Goal: Information Seeking & Learning: Learn about a topic

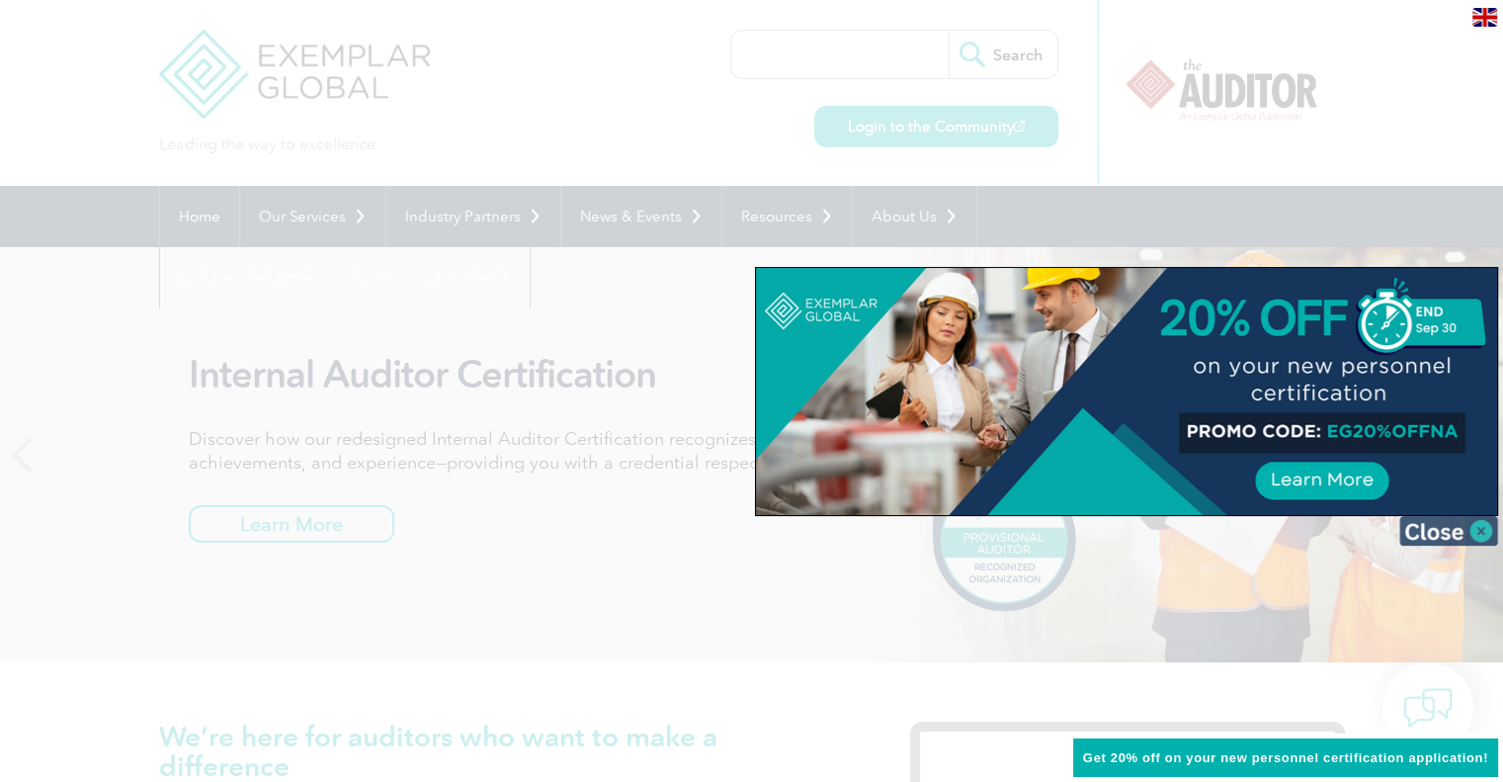
click at [1435, 535] on img at bounding box center [1448, 531] width 99 height 30
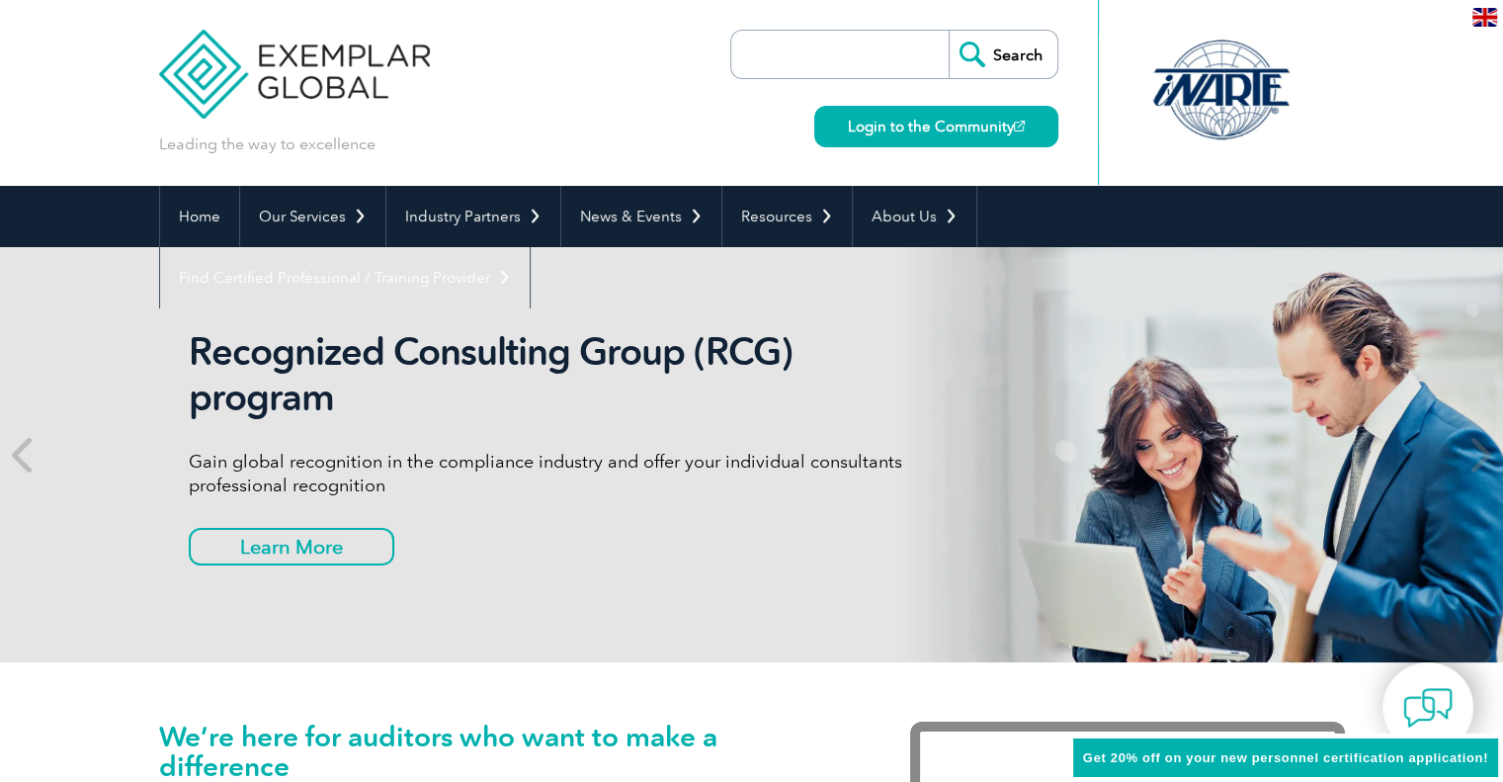
click at [1482, 13] on img at bounding box center [1484, 17] width 25 height 19
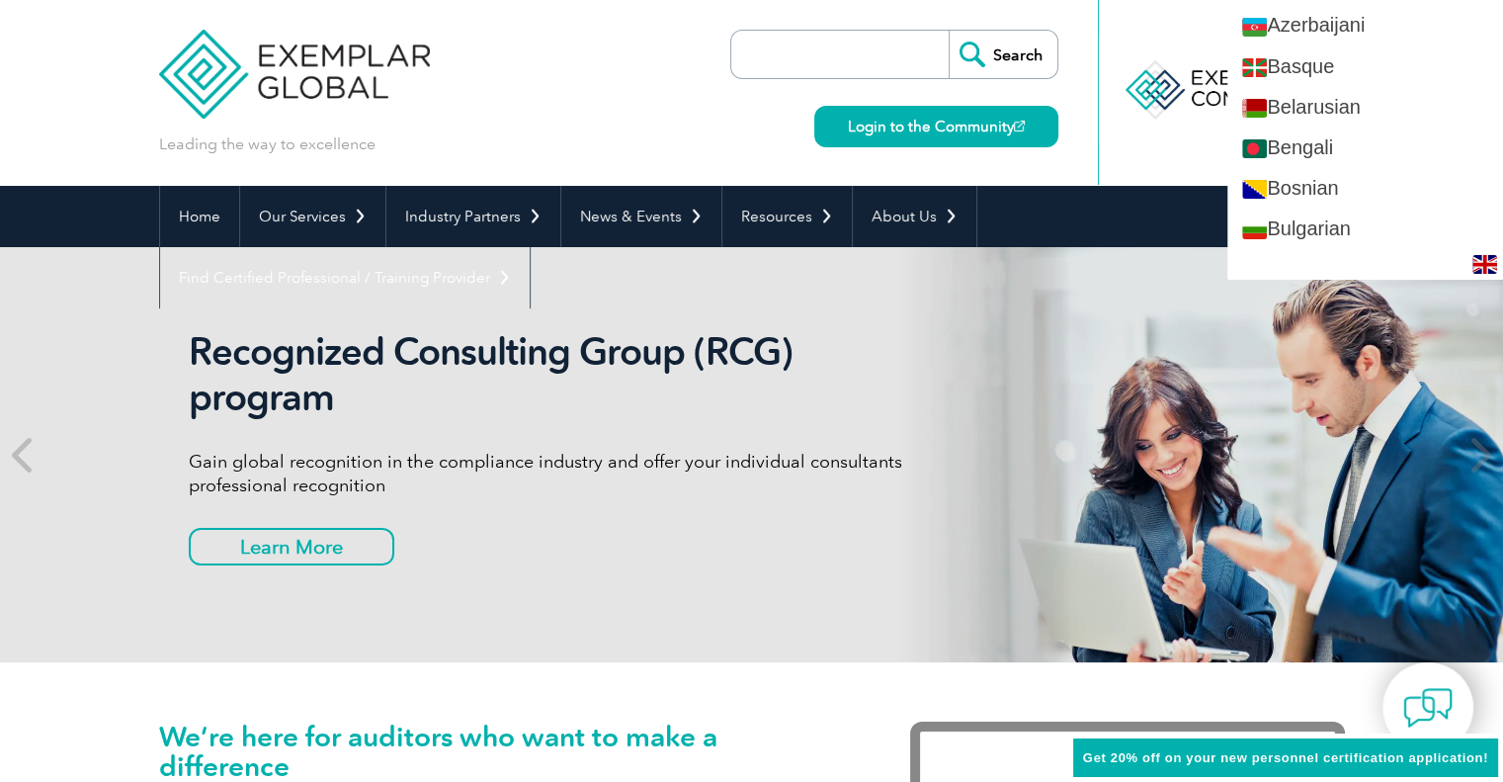
scroll to position [296, 0]
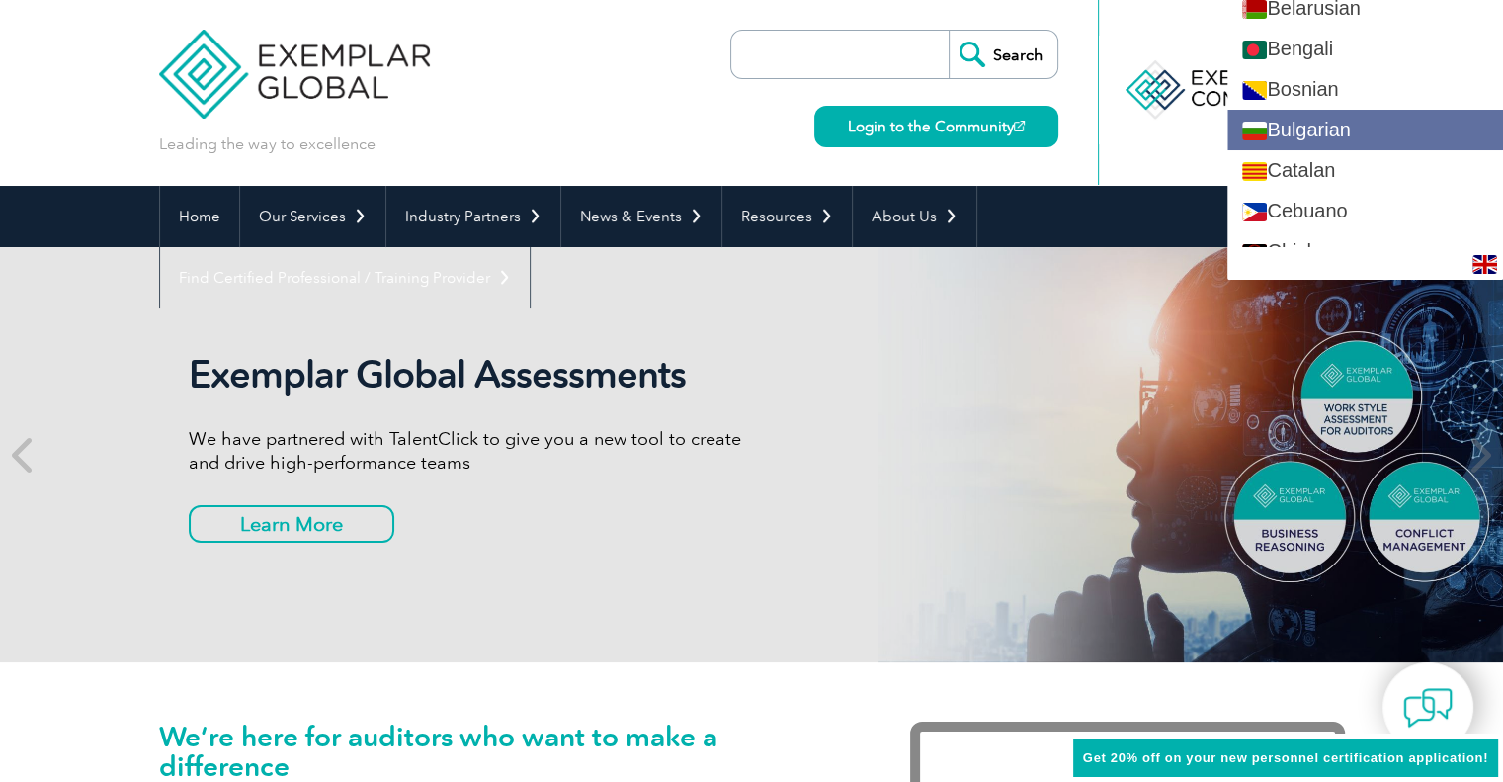
click at [1420, 117] on link "Bulgarian" at bounding box center [1365, 130] width 276 height 41
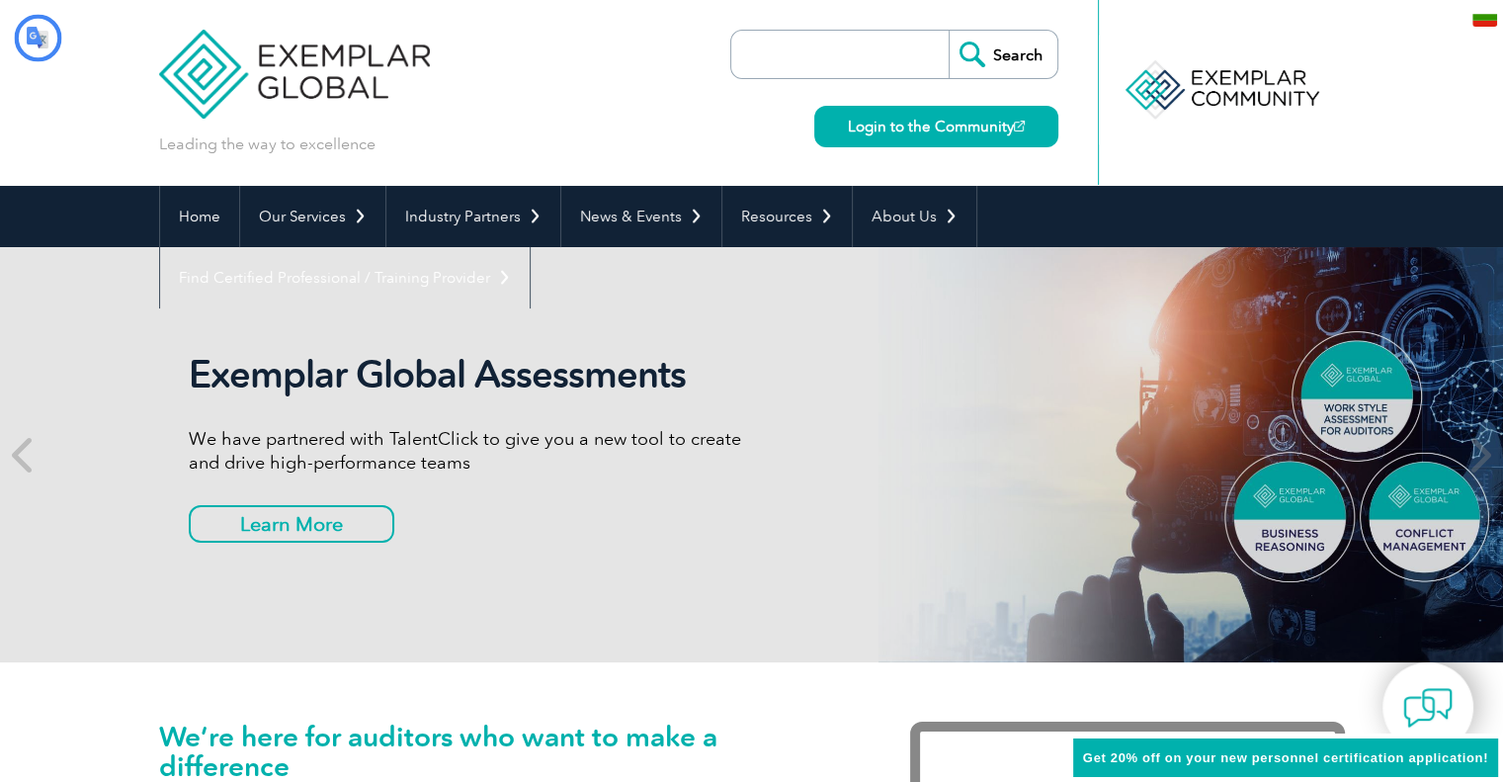
scroll to position [0, 0]
type input "Търсене"
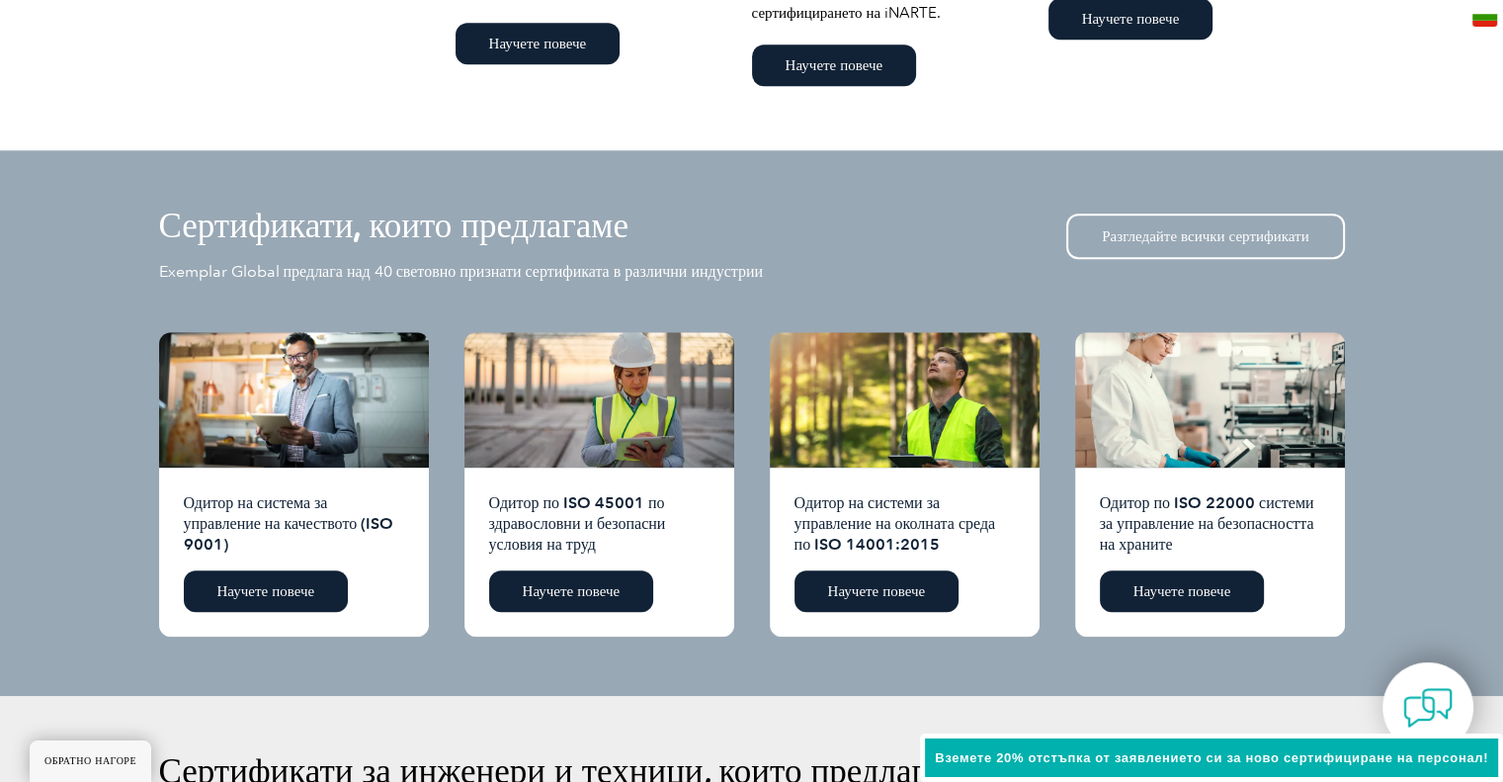
scroll to position [1778, 0]
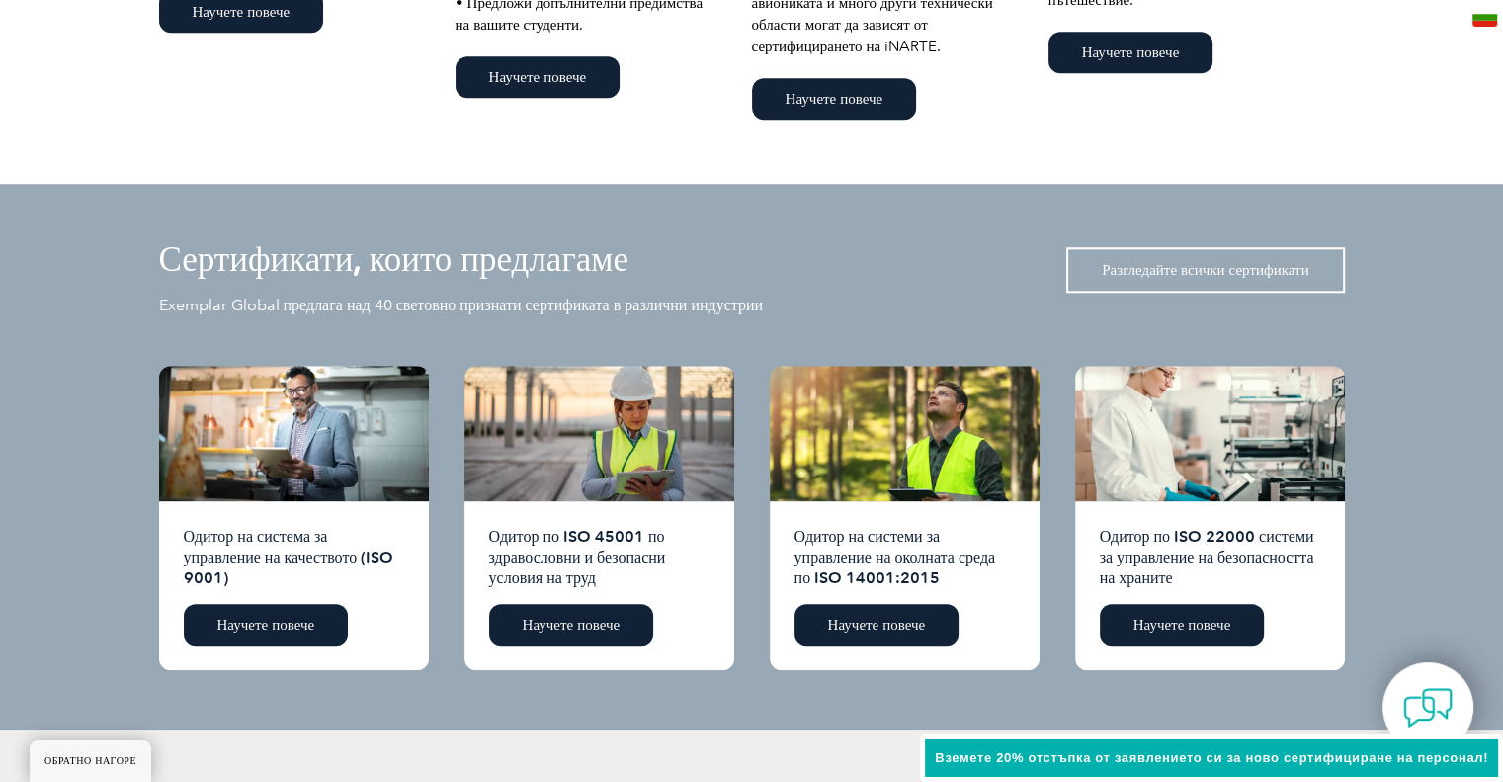
click at [1171, 273] on font "Разгледайте всички сертификати" at bounding box center [1205, 270] width 206 height 18
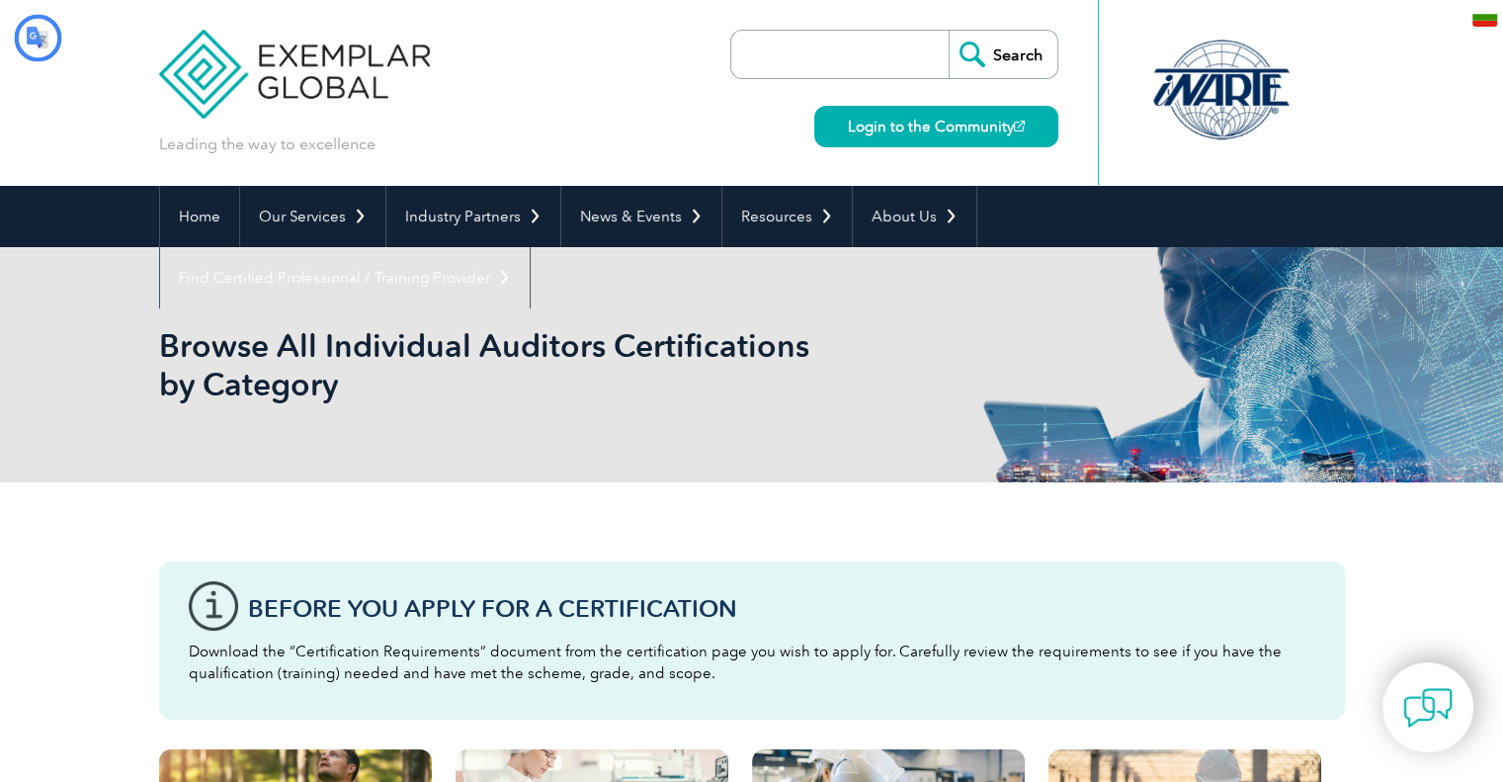
type input "Търсене"
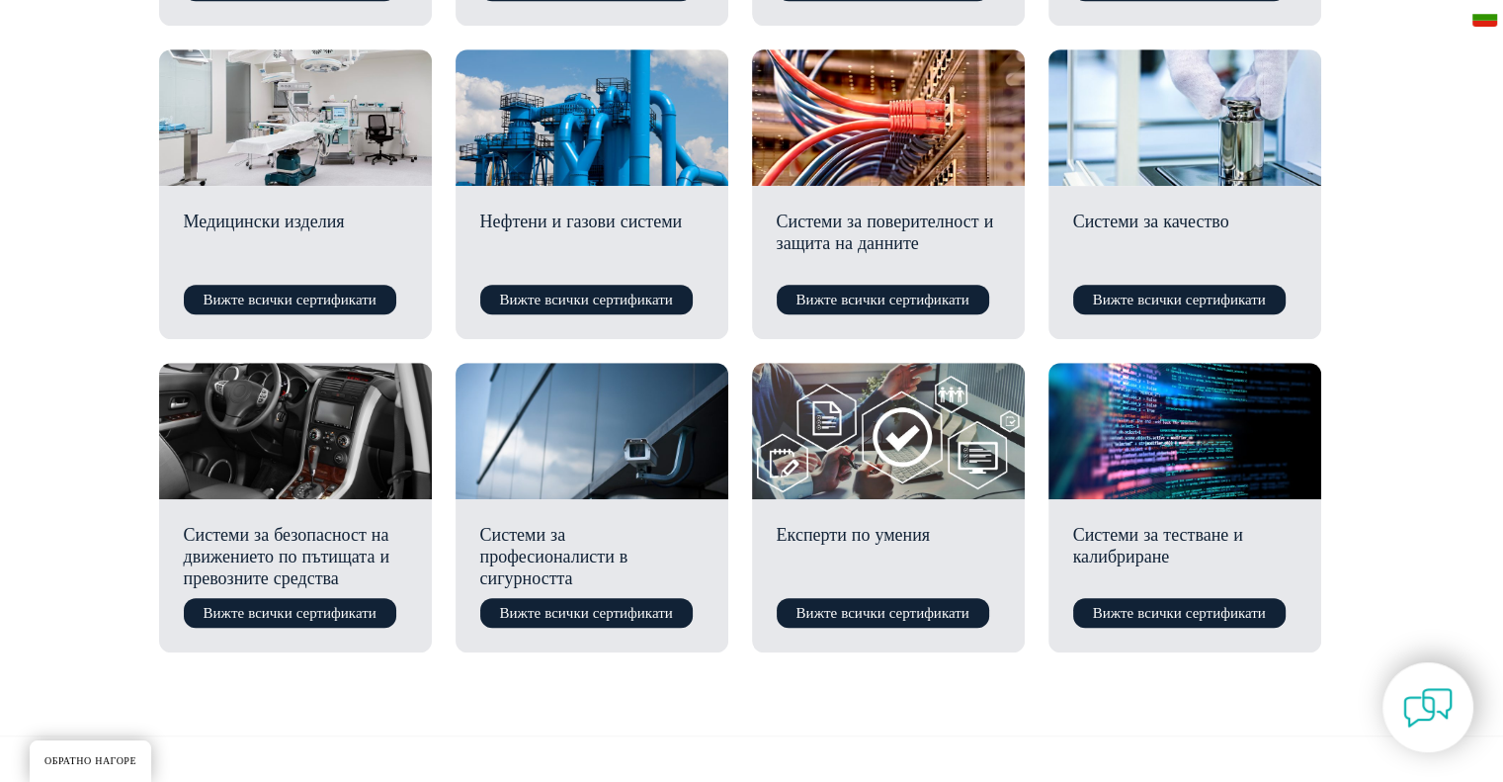
scroll to position [1383, 0]
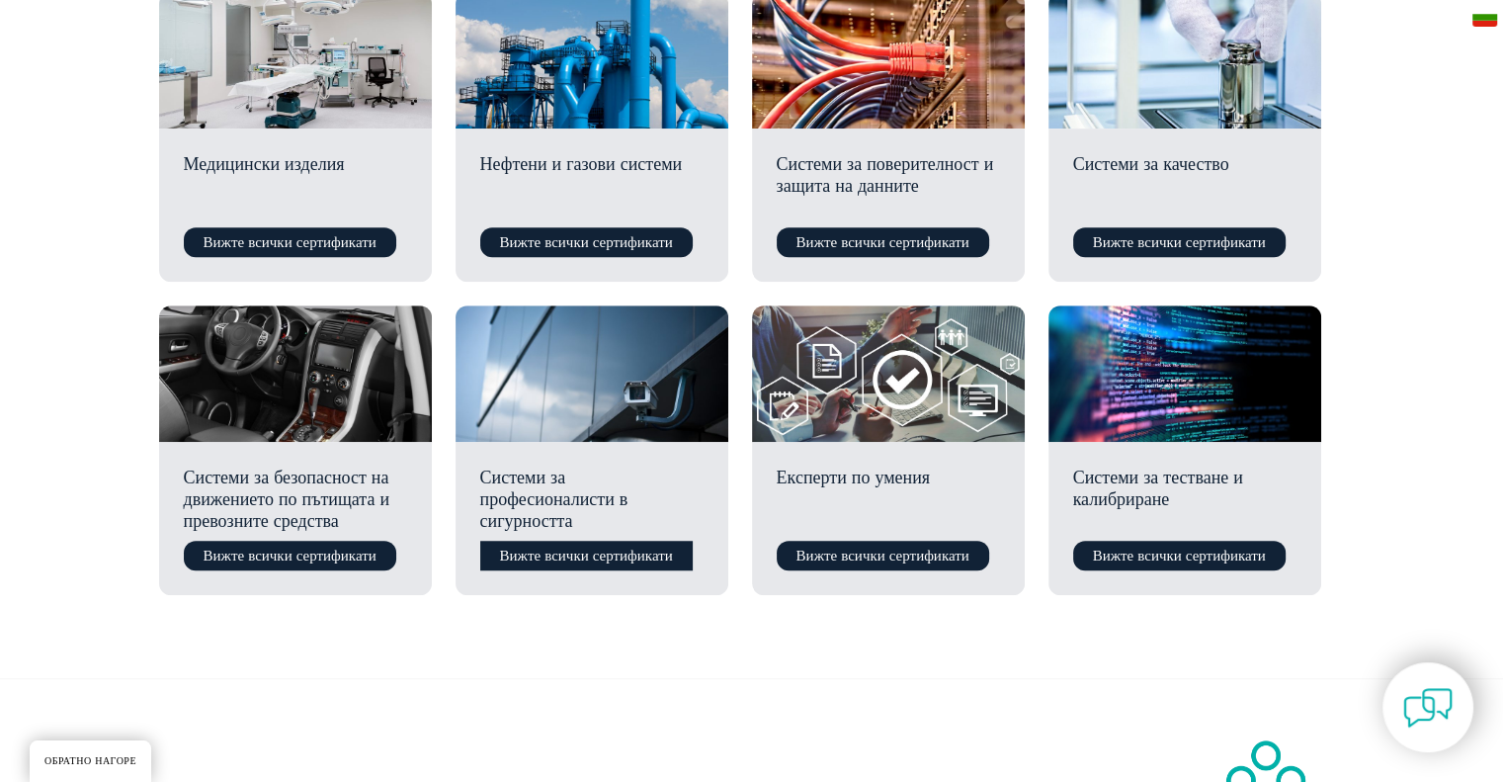
drag, startPoint x: 566, startPoint y: 555, endPoint x: 577, endPoint y: 557, distance: 11.0
click at [567, 556] on font "Вижте всички сертификати" at bounding box center [586, 555] width 173 height 18
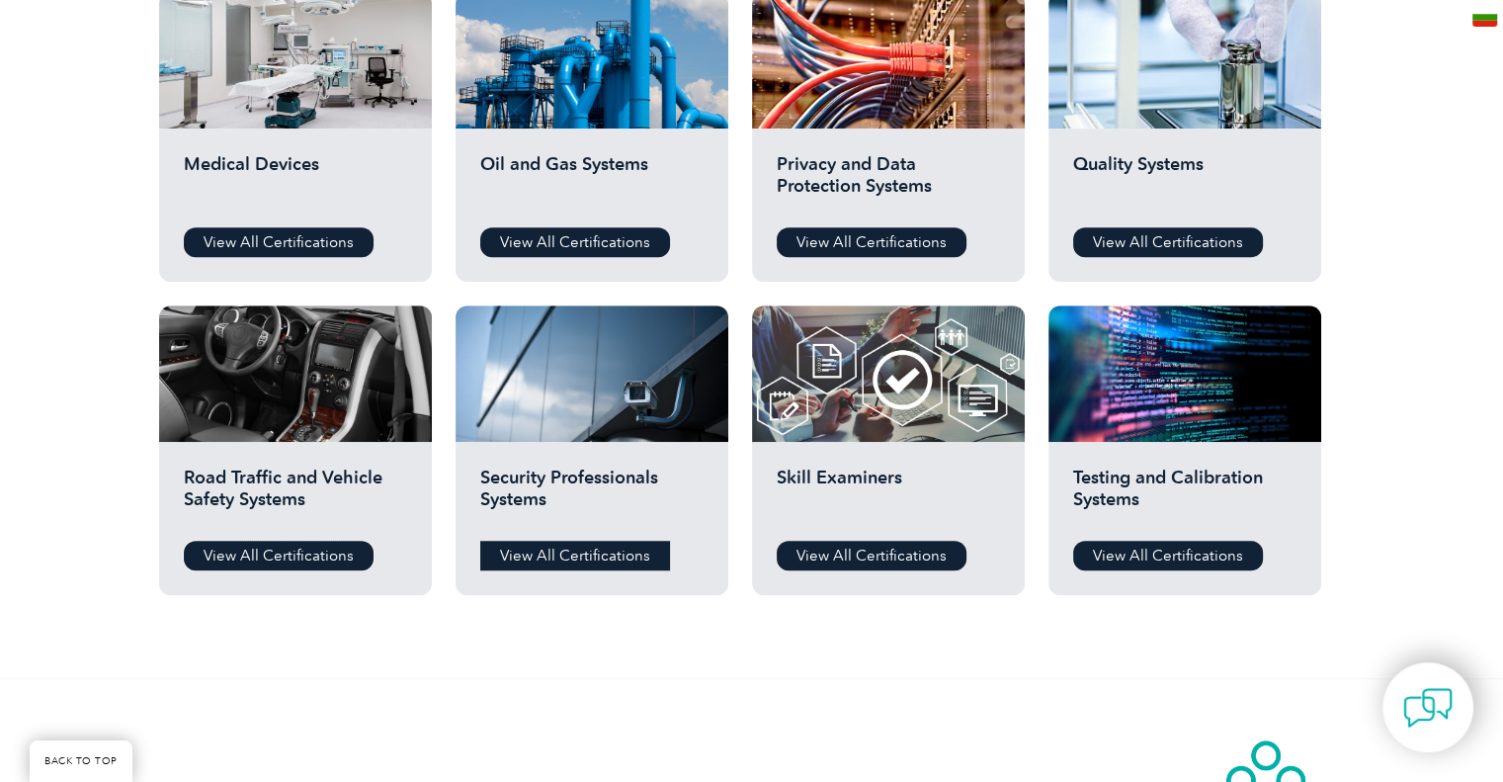
drag, startPoint x: 269, startPoint y: 560, endPoint x: 401, endPoint y: 544, distance: 133.3
click at [269, 560] on link "View All Certifications" at bounding box center [279, 555] width 190 height 30
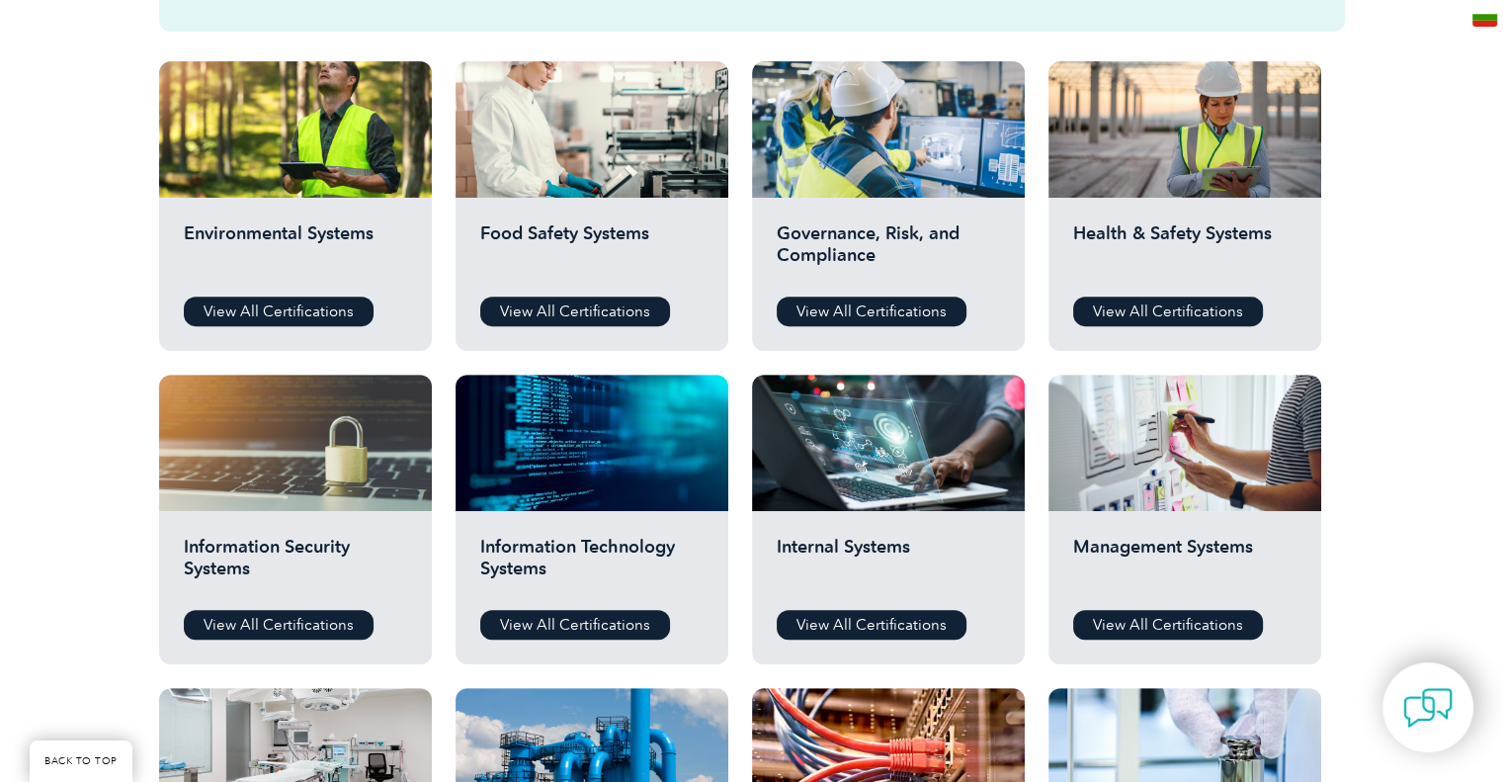
scroll to position [692, 0]
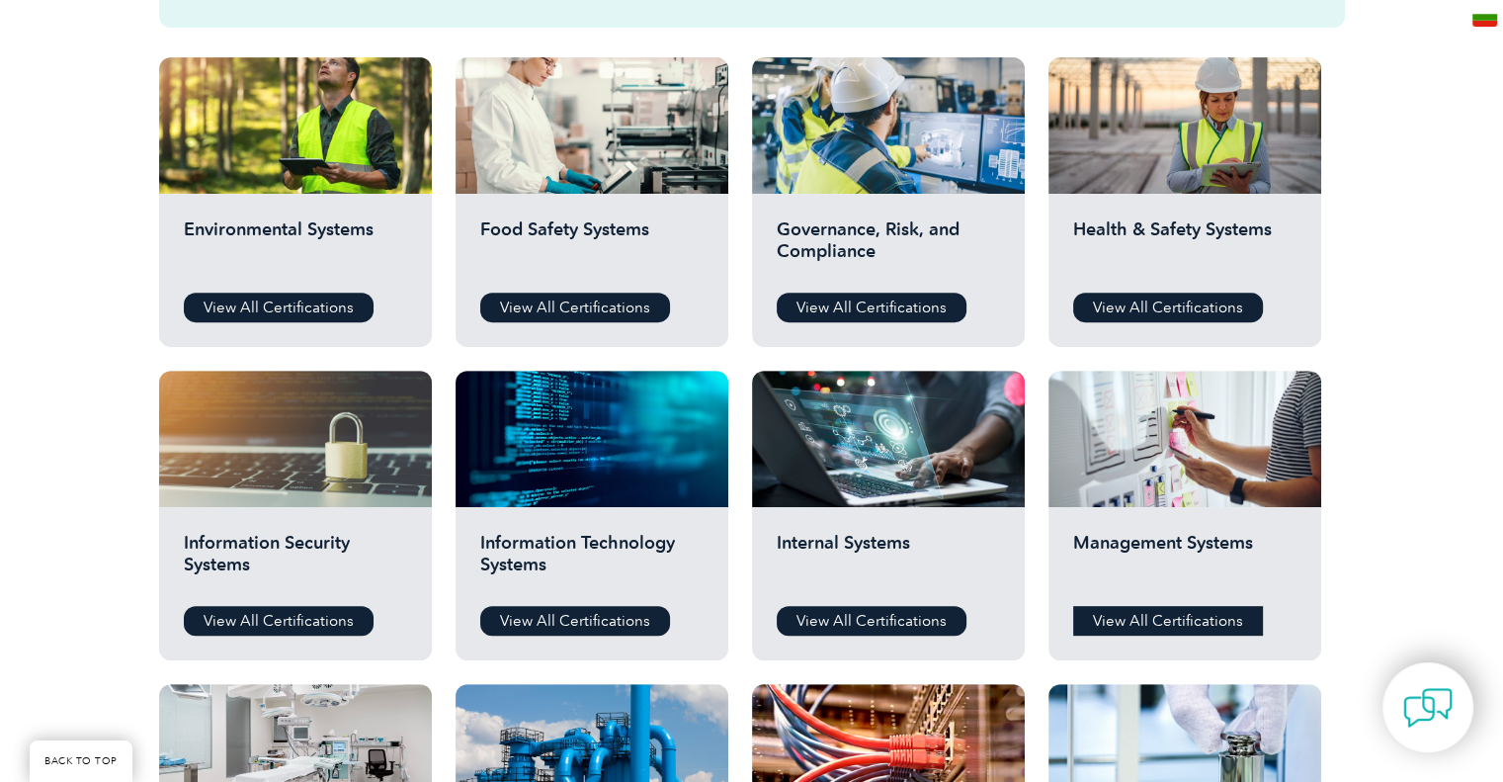
click at [1159, 623] on link "View All Certifications" at bounding box center [1168, 621] width 190 height 30
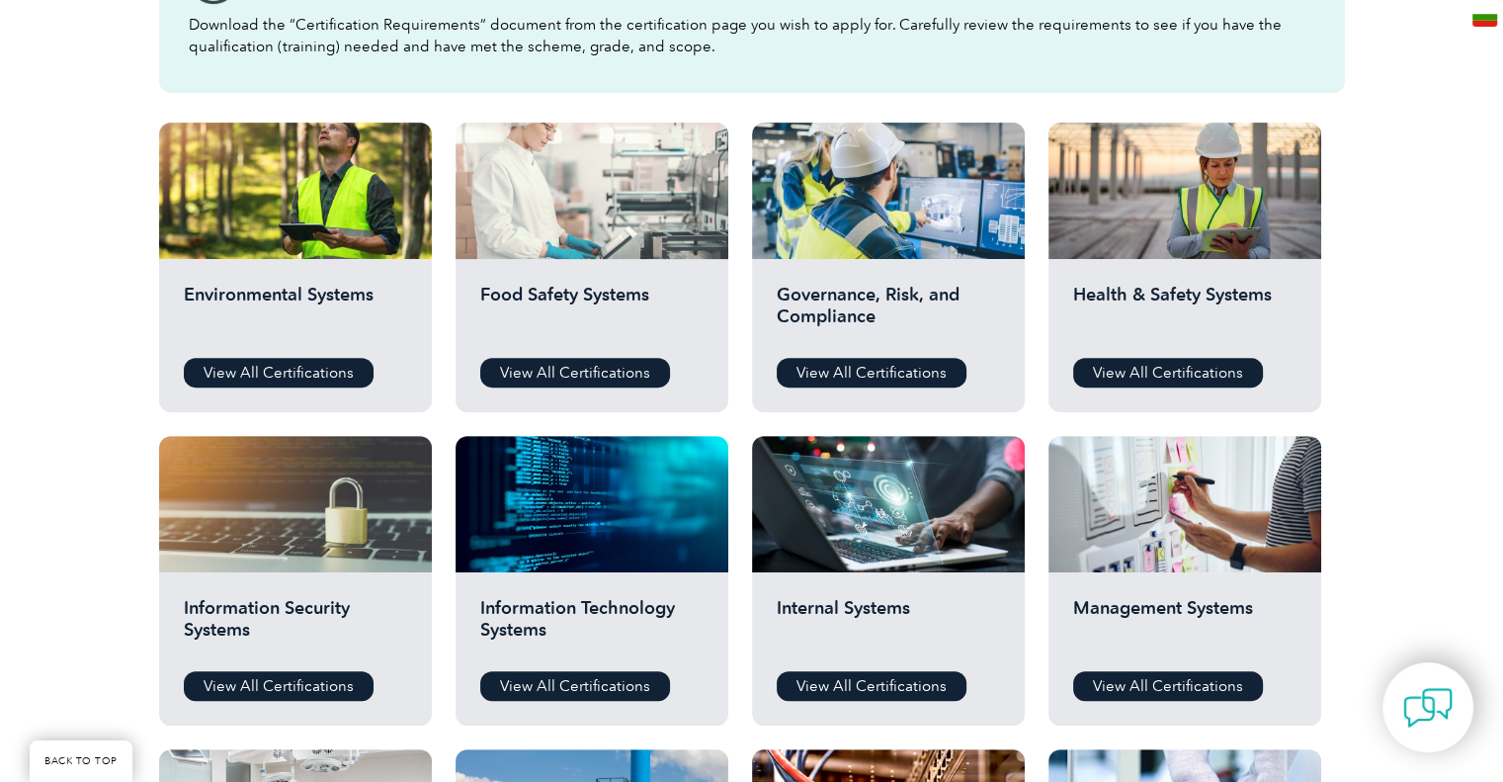
scroll to position [593, 0]
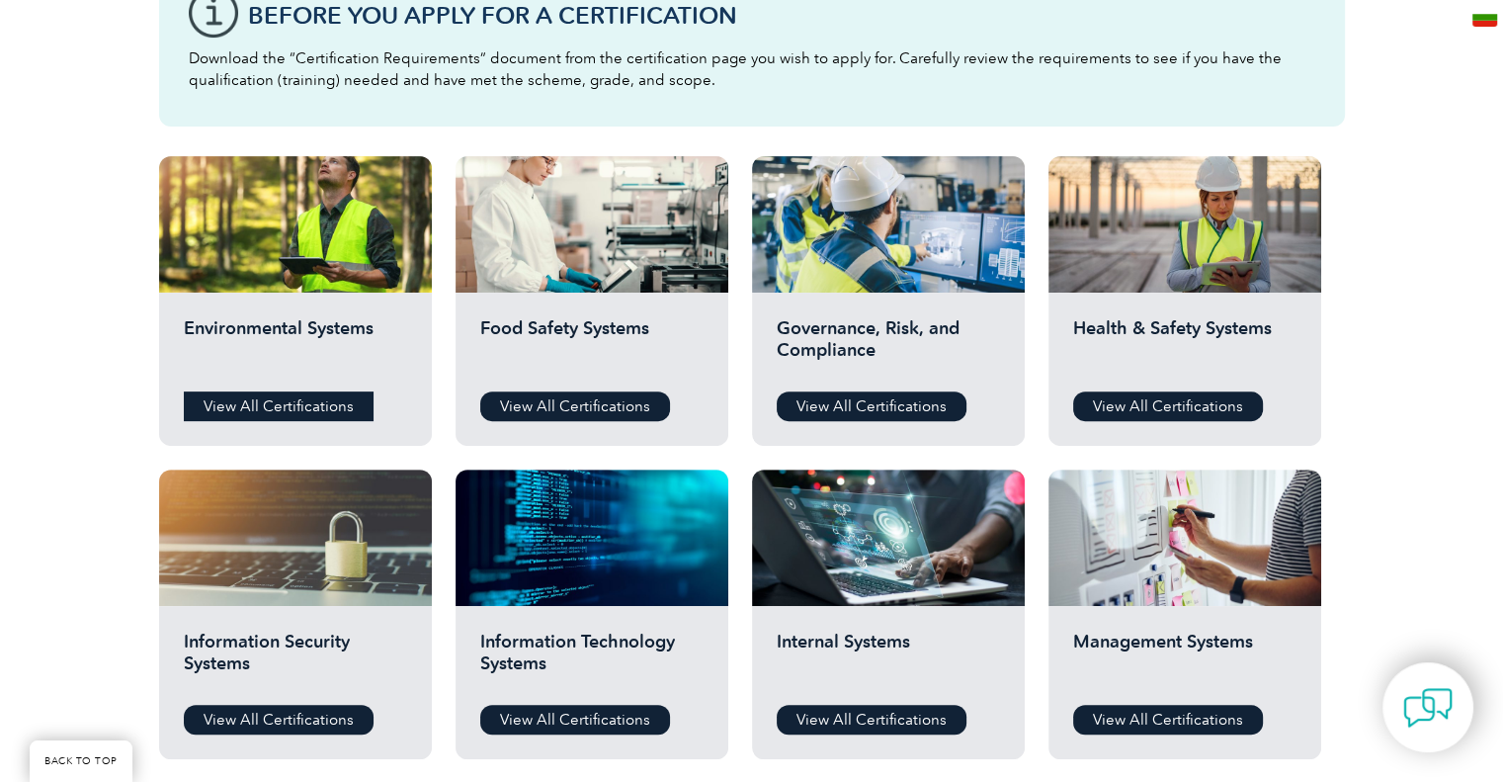
click at [315, 399] on link "View All Certifications" at bounding box center [279, 406] width 190 height 30
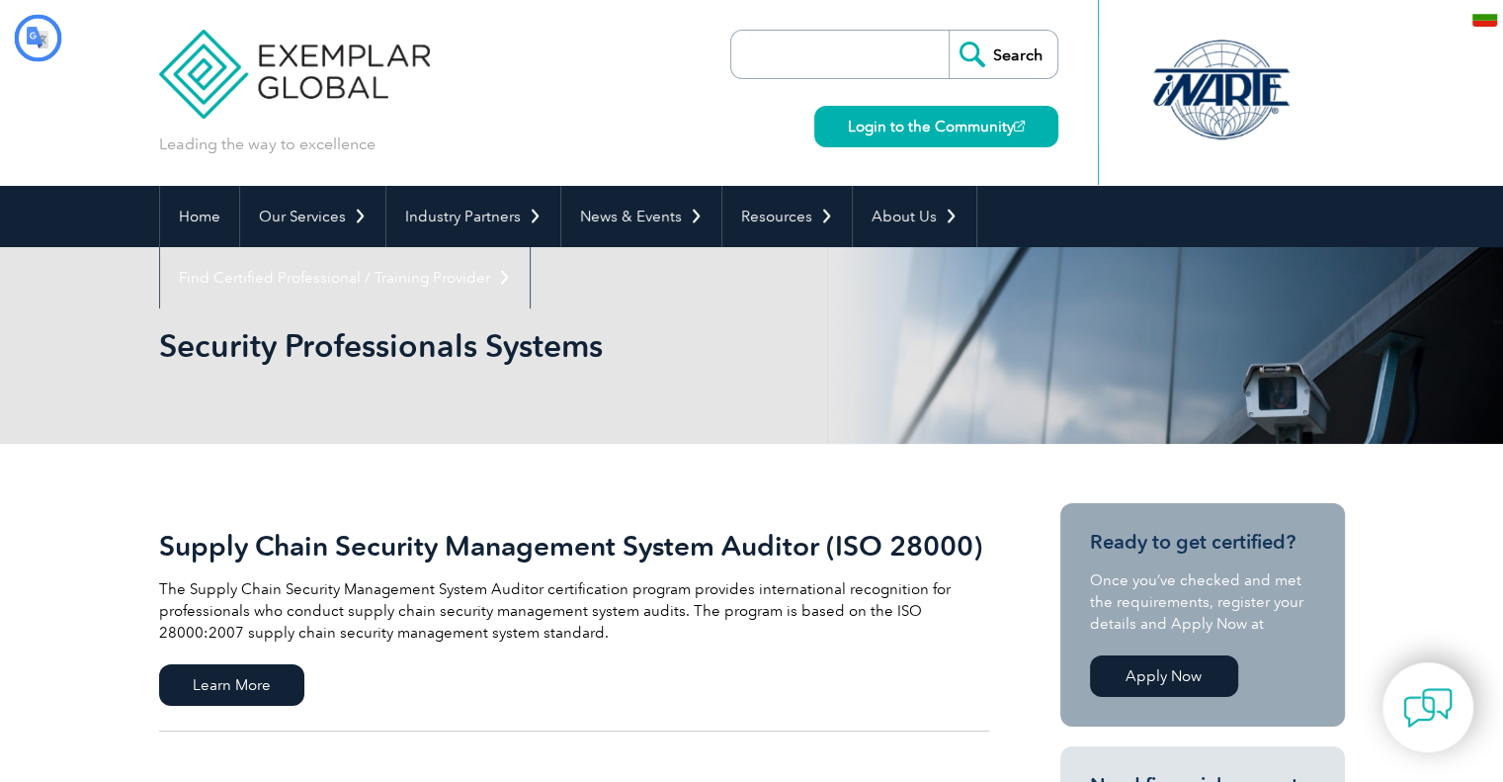
type input "Търсене"
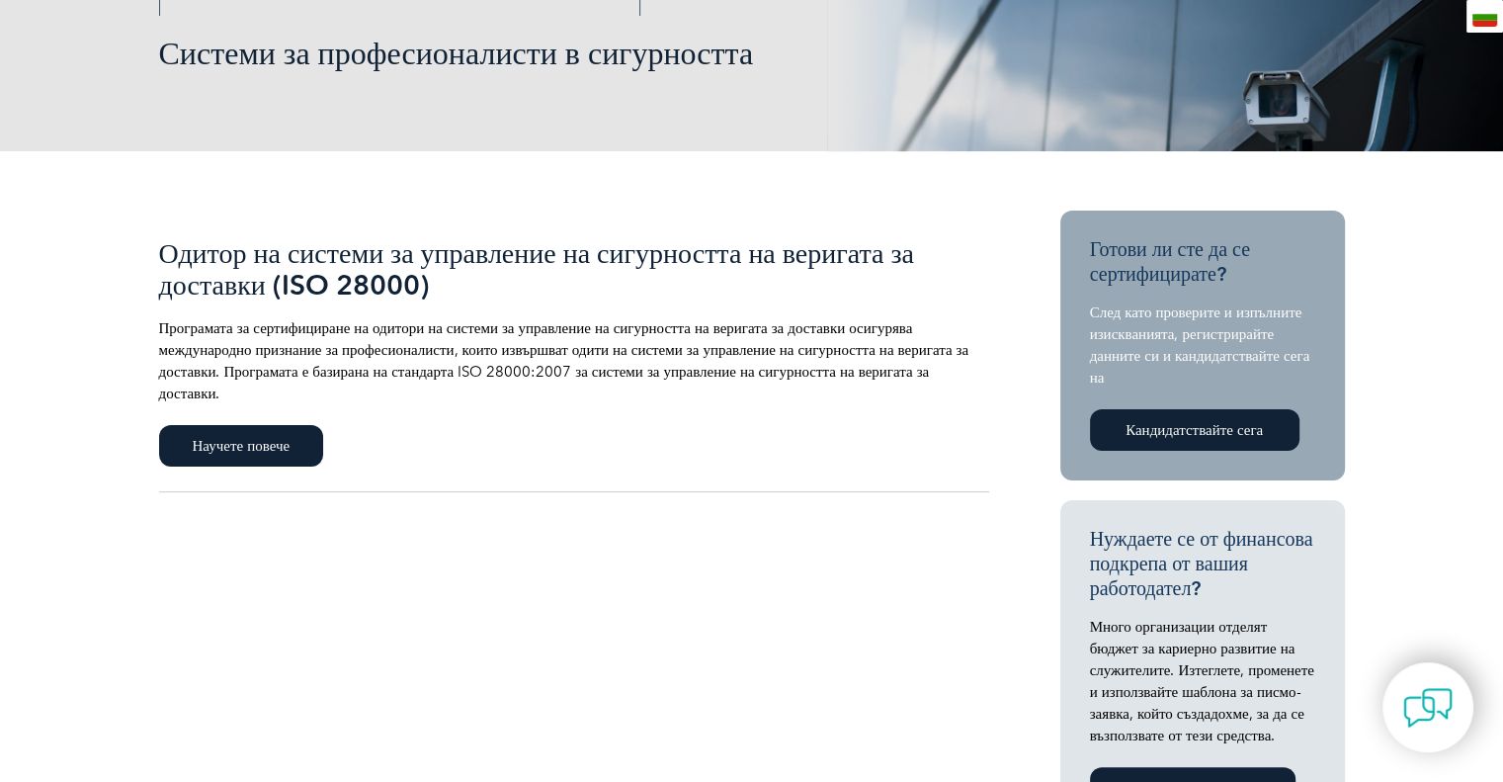
scroll to position [296, 0]
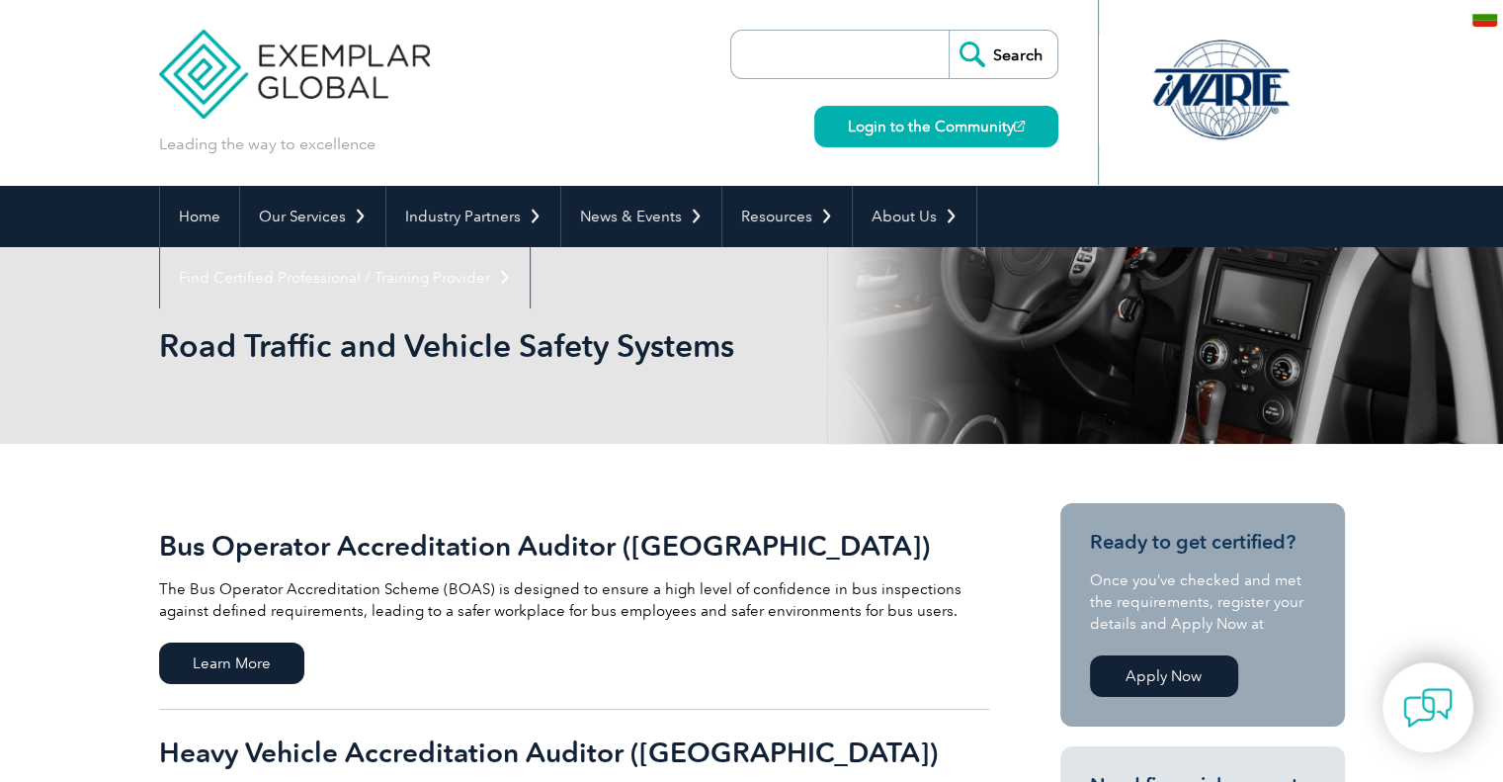
type input "Търсене"
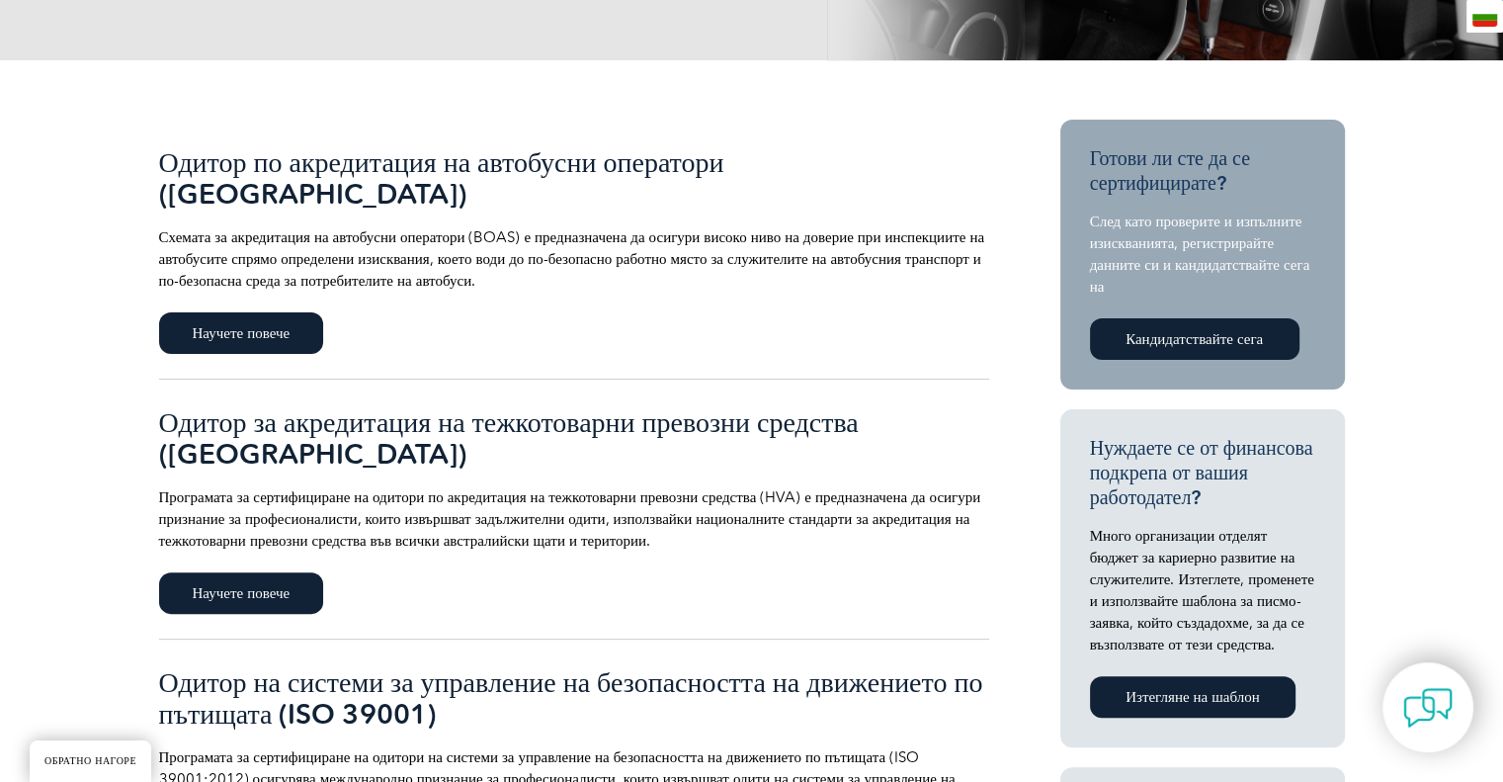
scroll to position [395, 0]
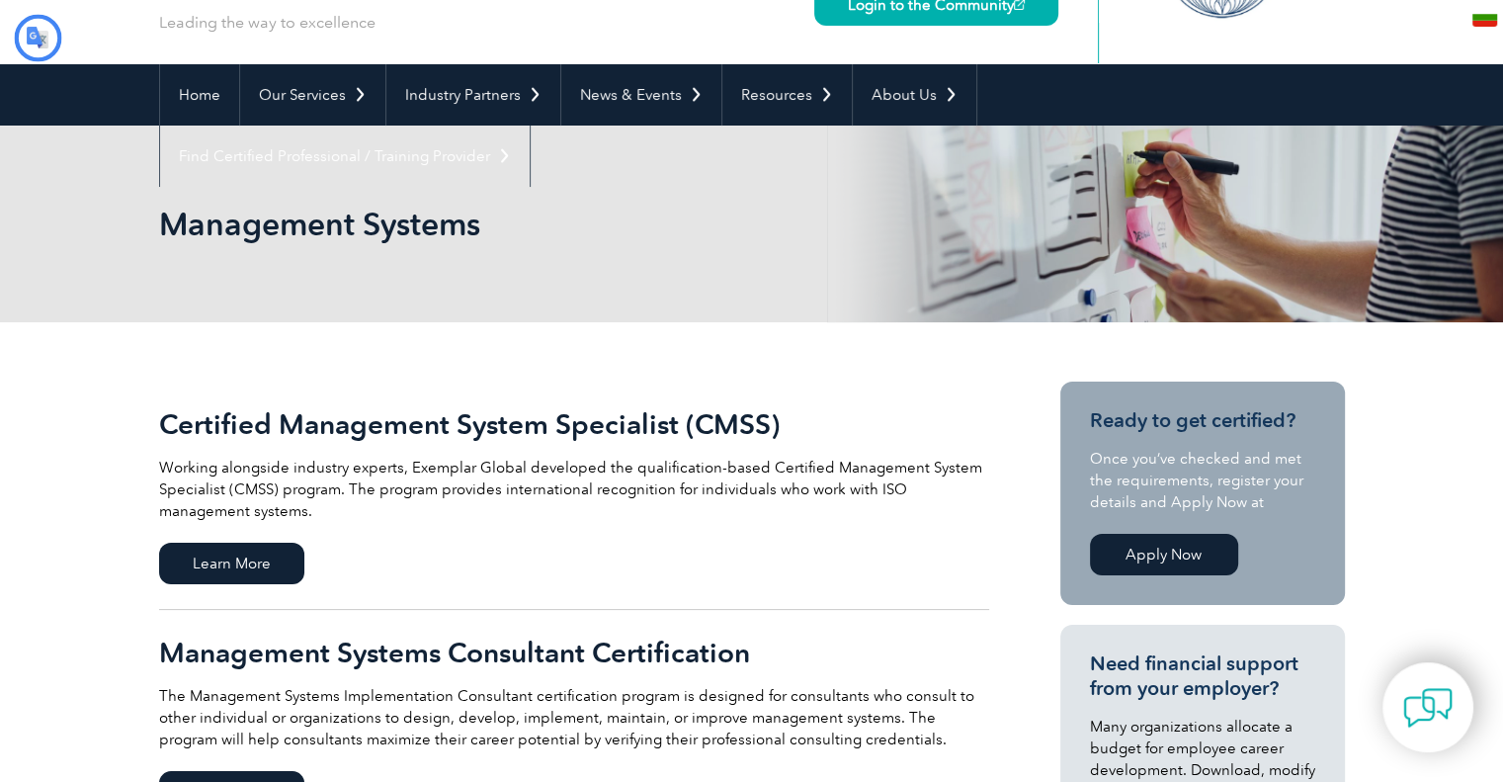
type input "Търсене"
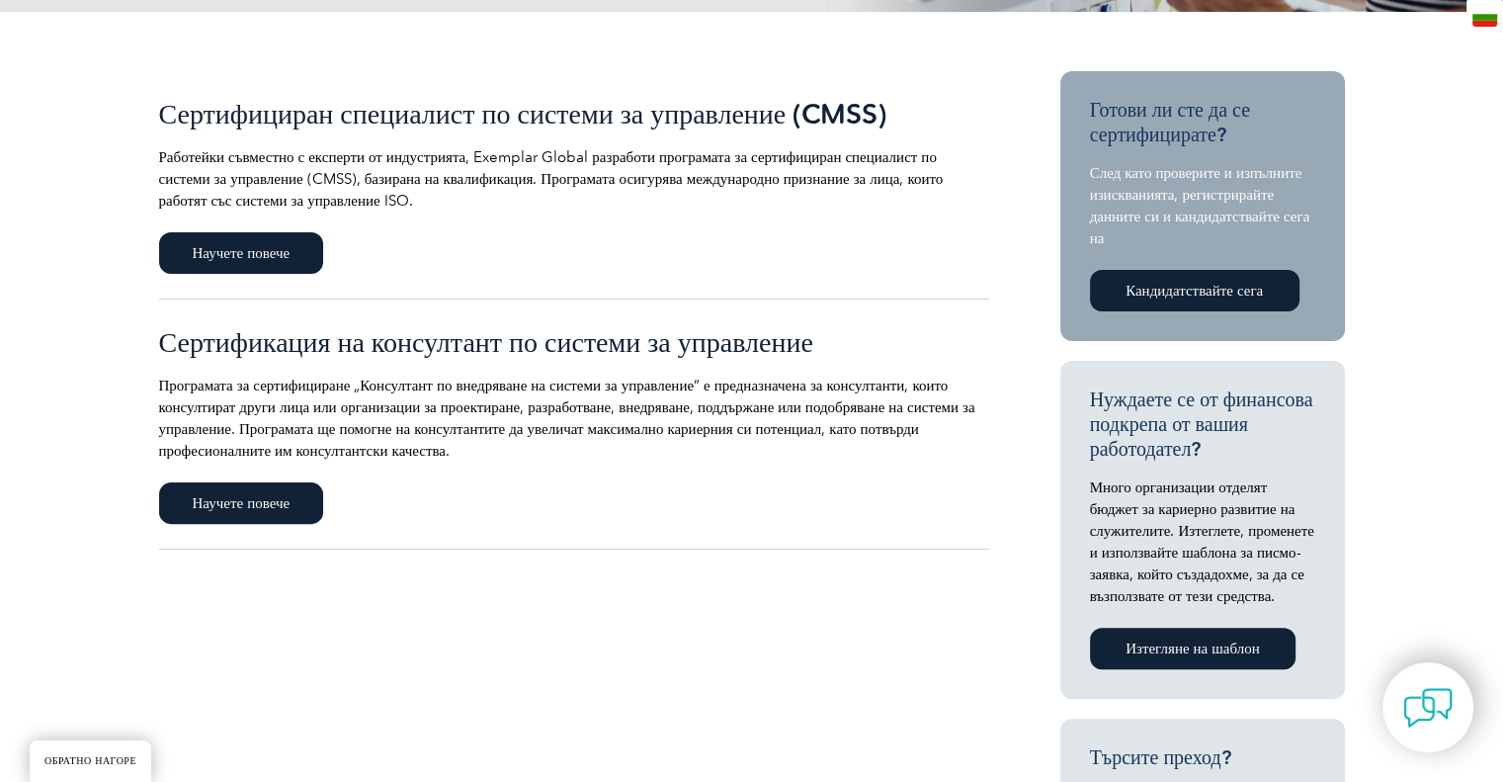
scroll to position [296, 0]
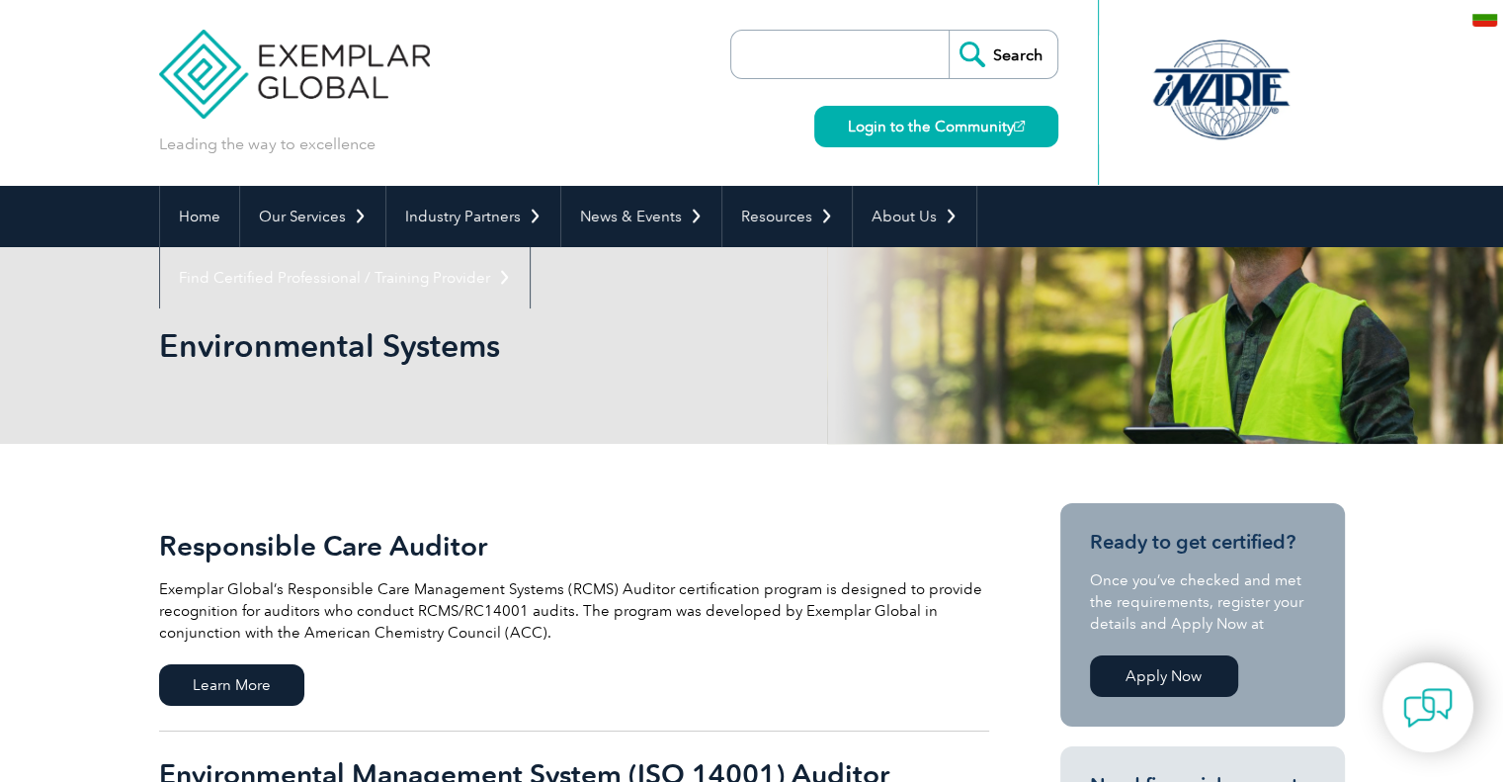
type input "Търсене"
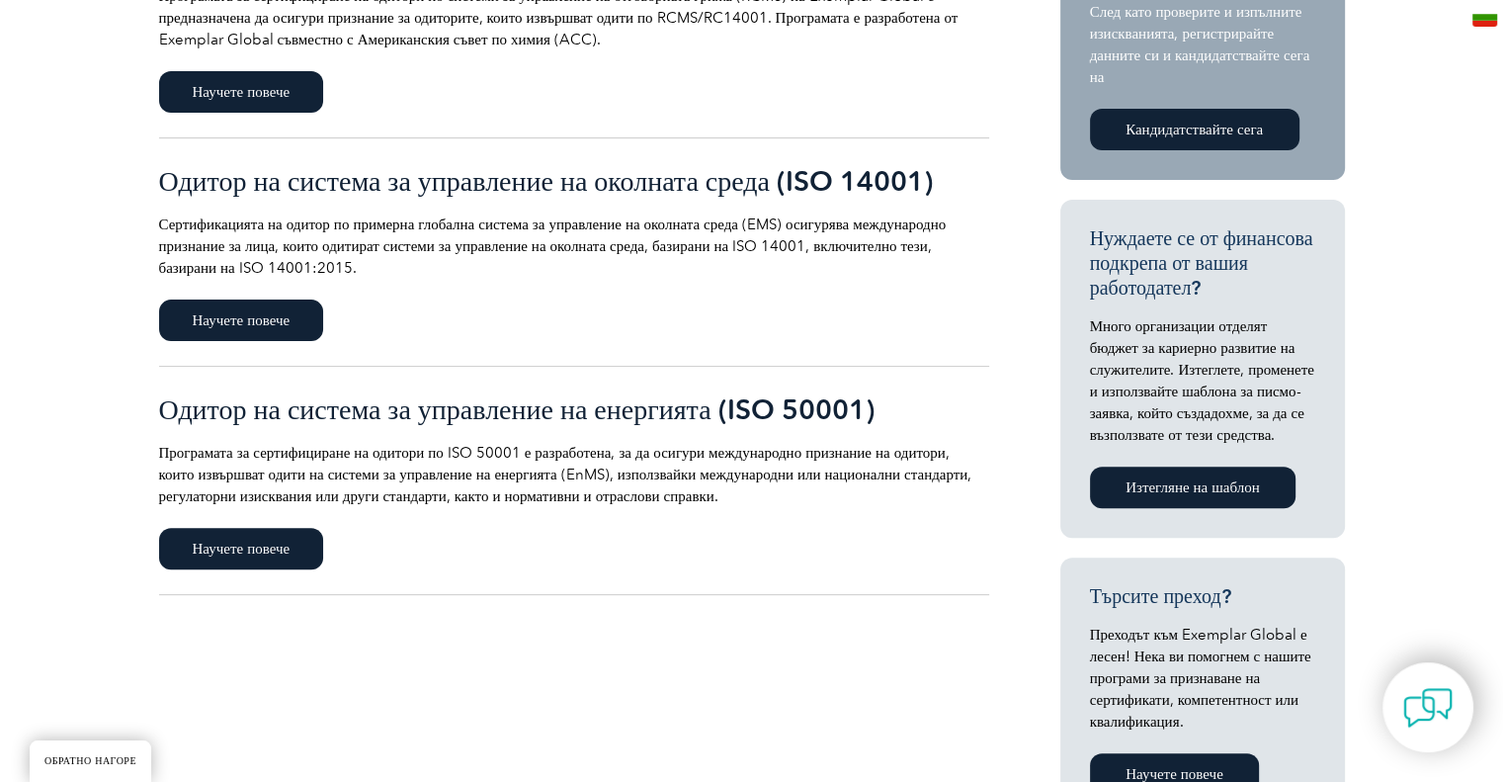
scroll to position [692, 0]
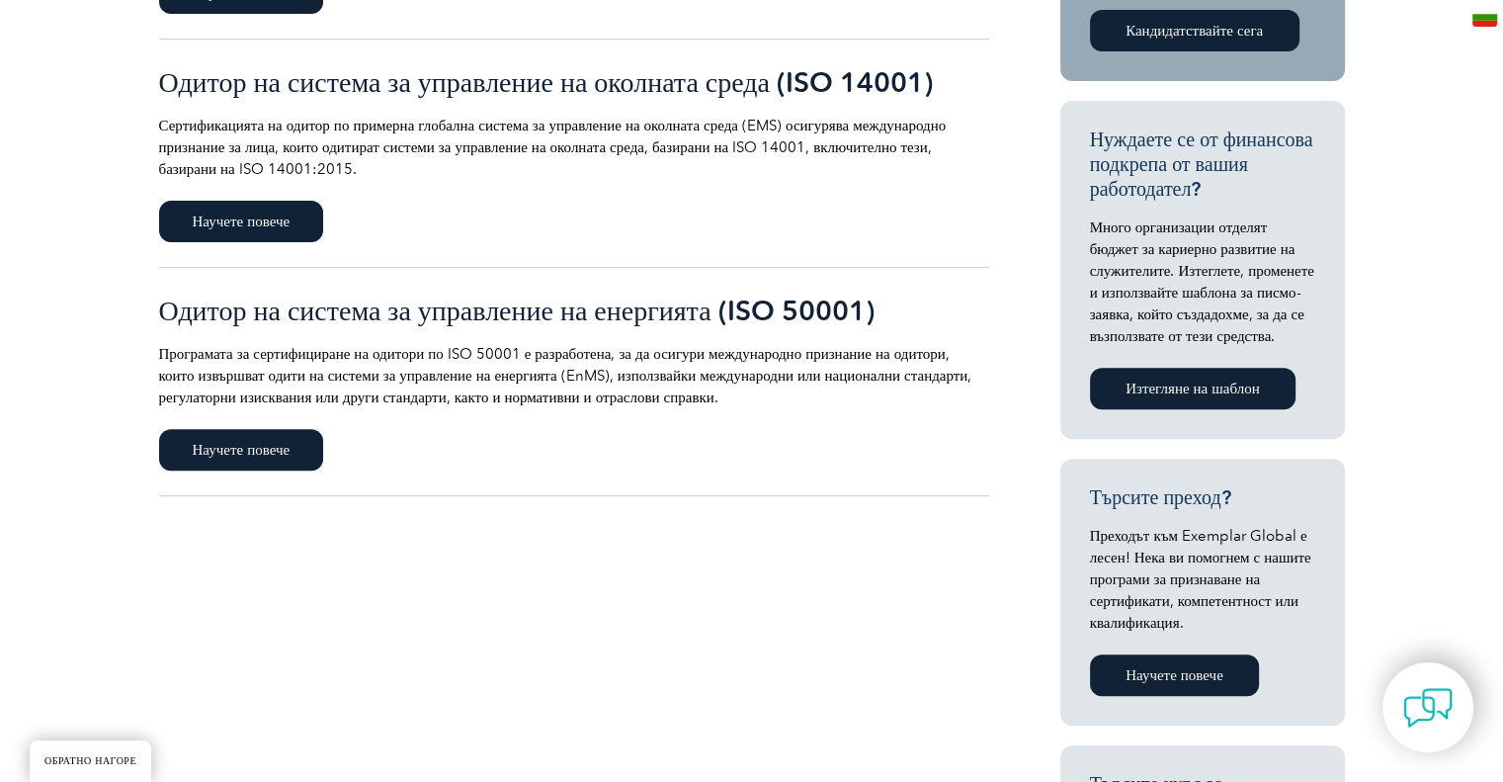
drag, startPoint x: 276, startPoint y: 450, endPoint x: 413, endPoint y: 440, distance: 137.7
click at [277, 450] on font "Научете повече" at bounding box center [242, 450] width 98 height 18
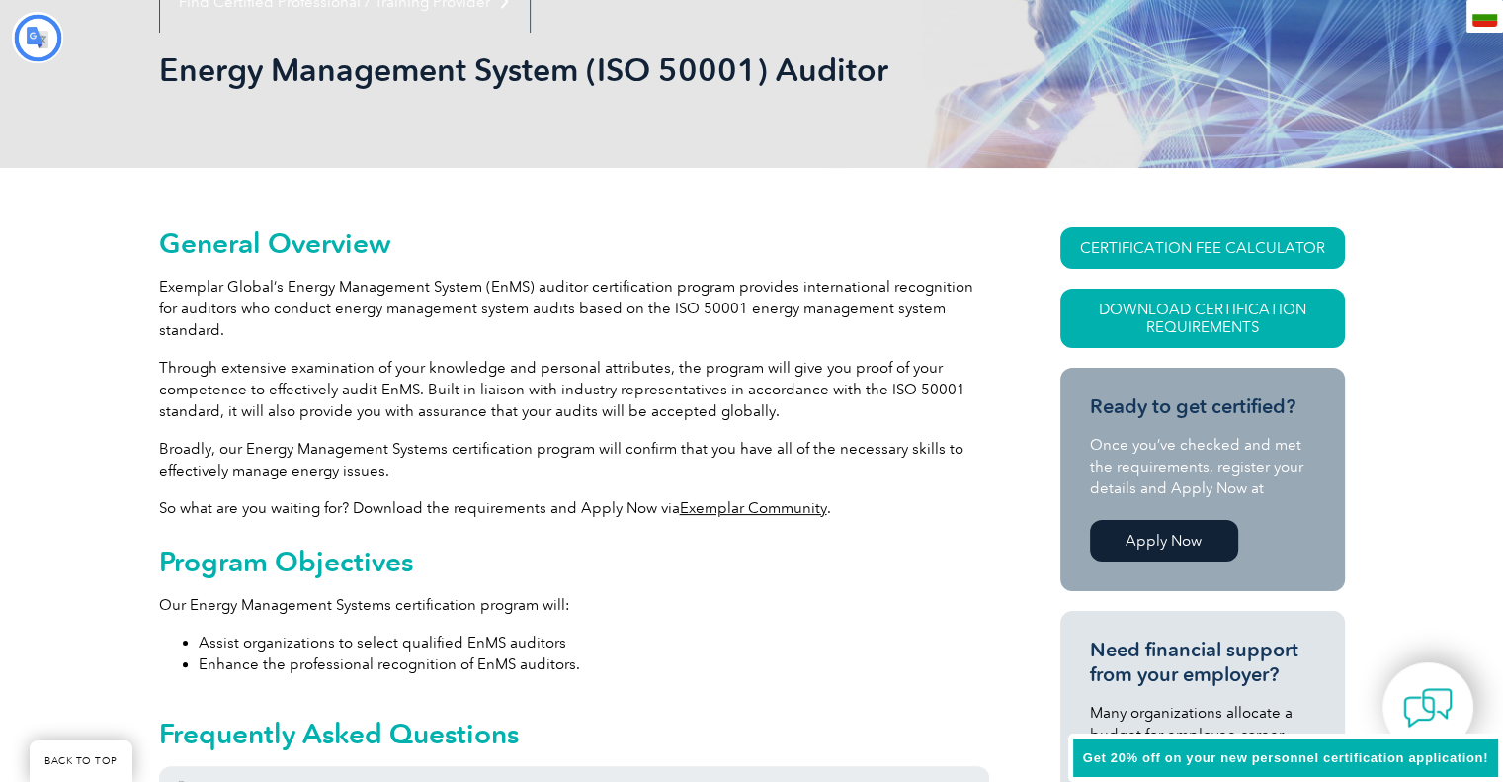
type input "Търсене"
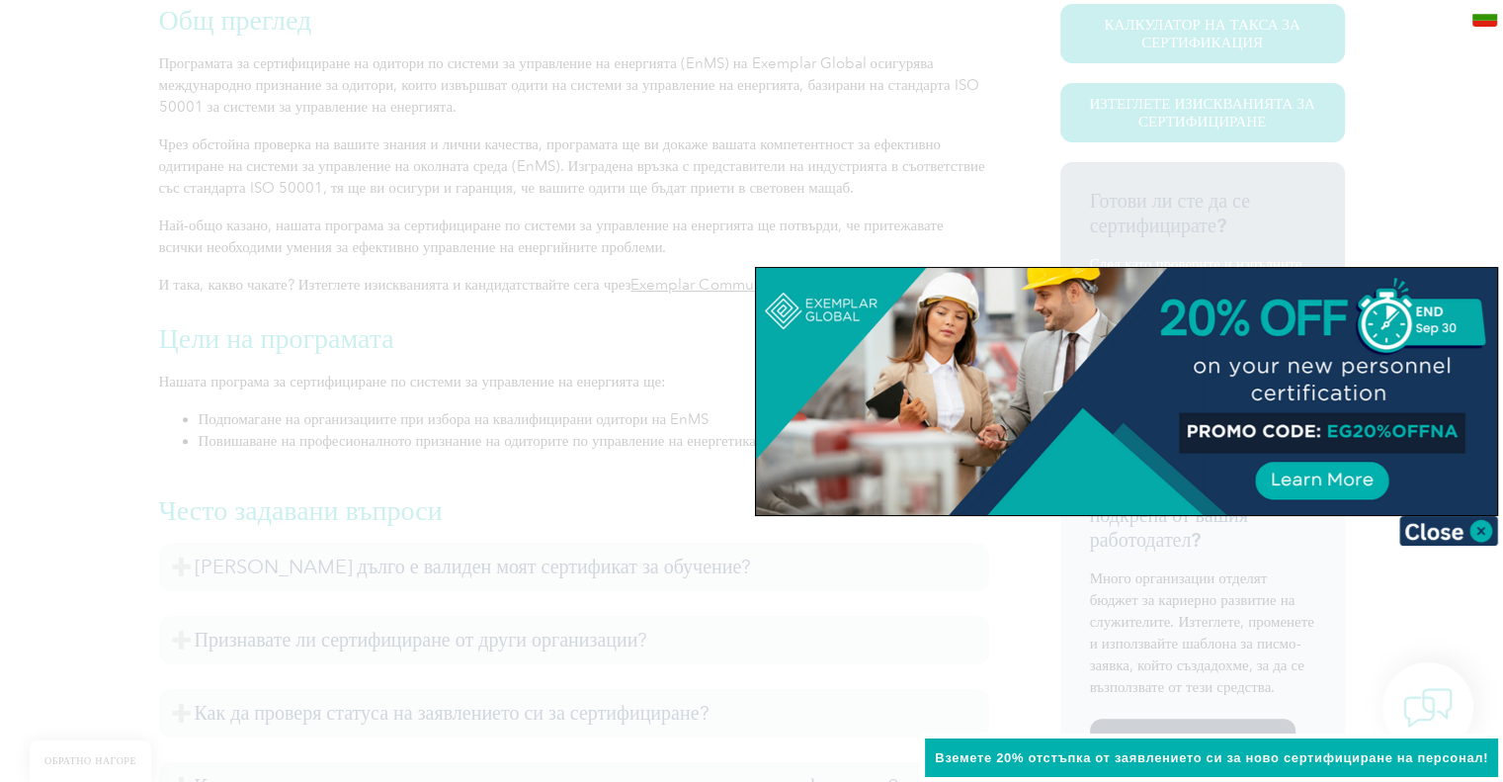
scroll to position [572, 0]
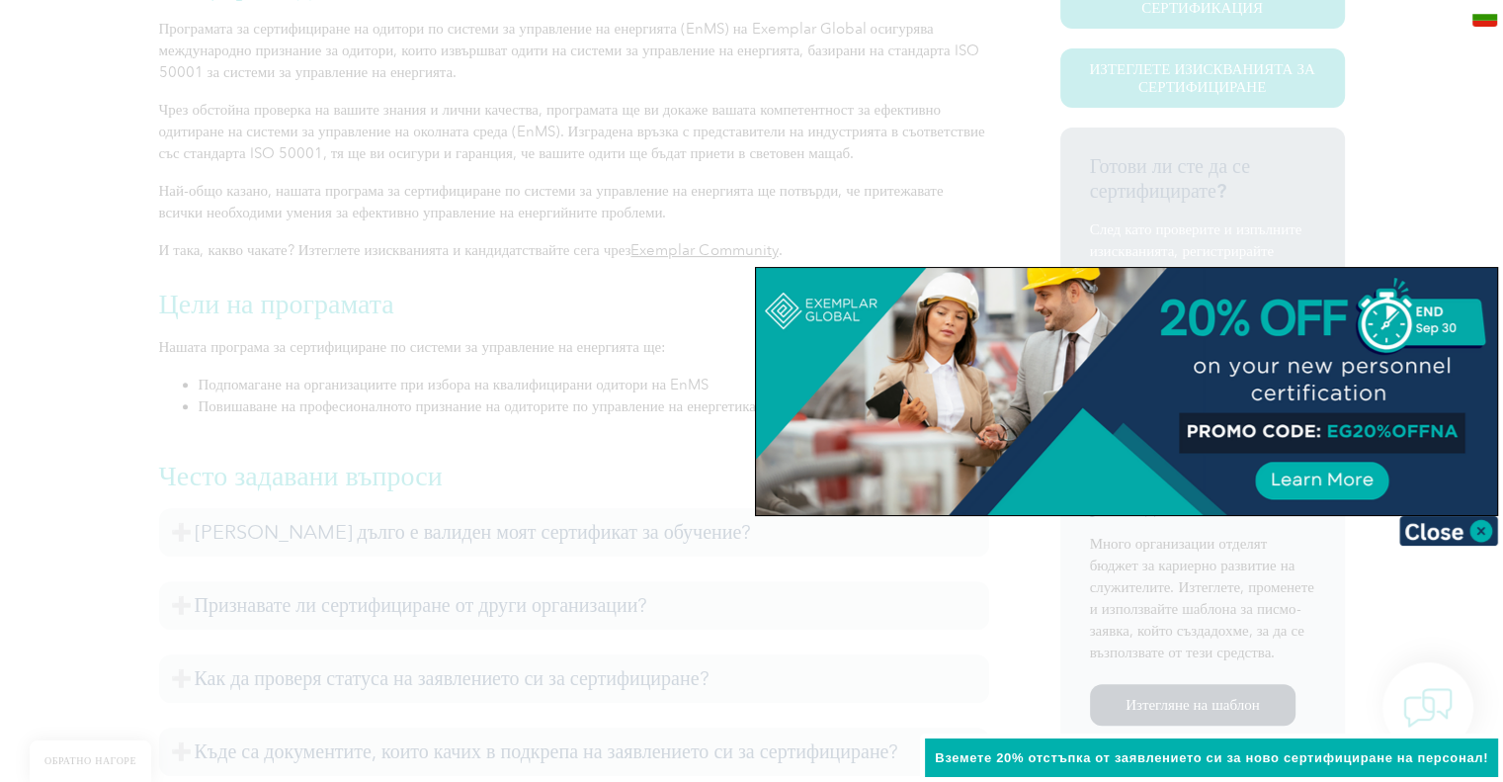
click at [1322, 476] on div at bounding box center [1126, 391] width 741 height 247
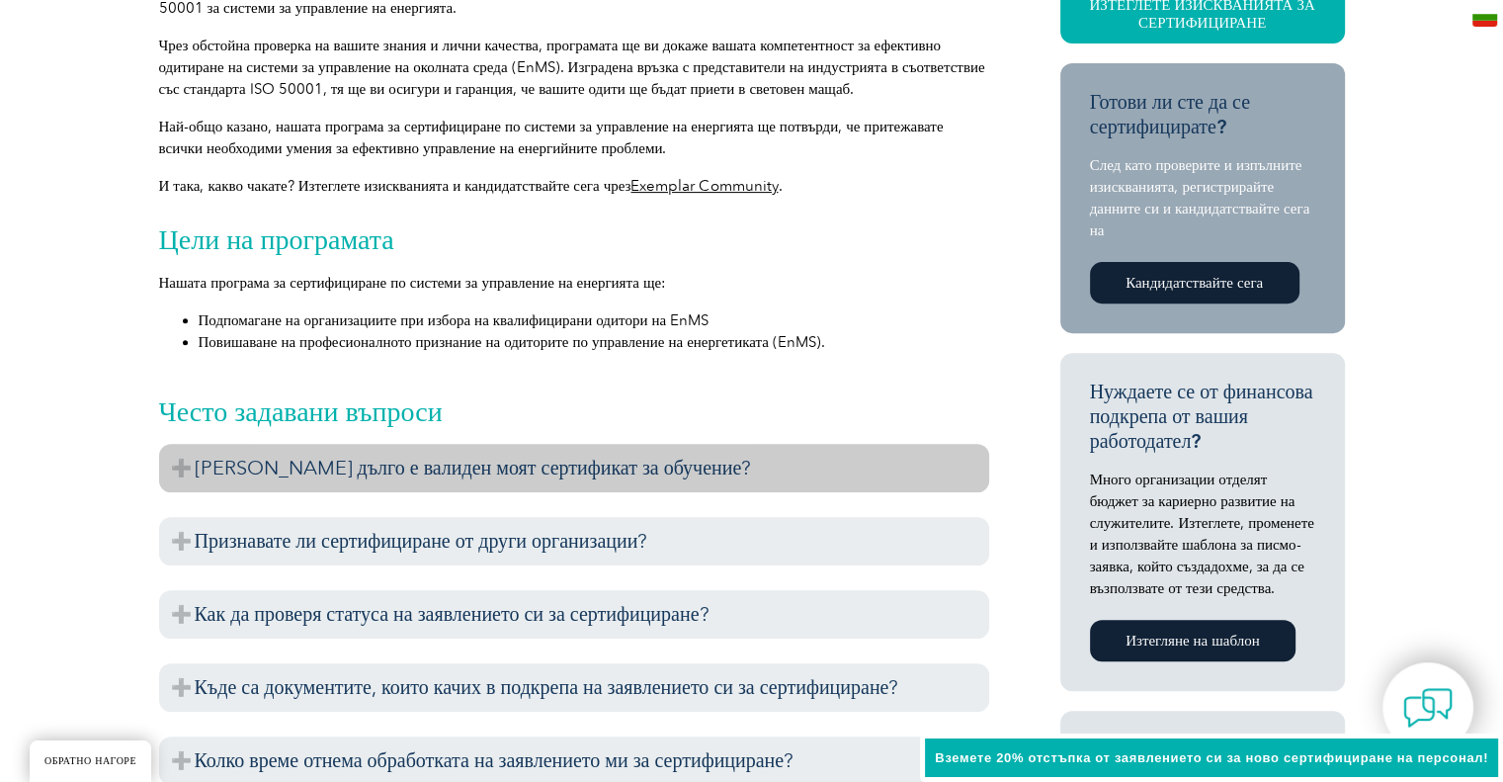
scroll to position [671, 0]
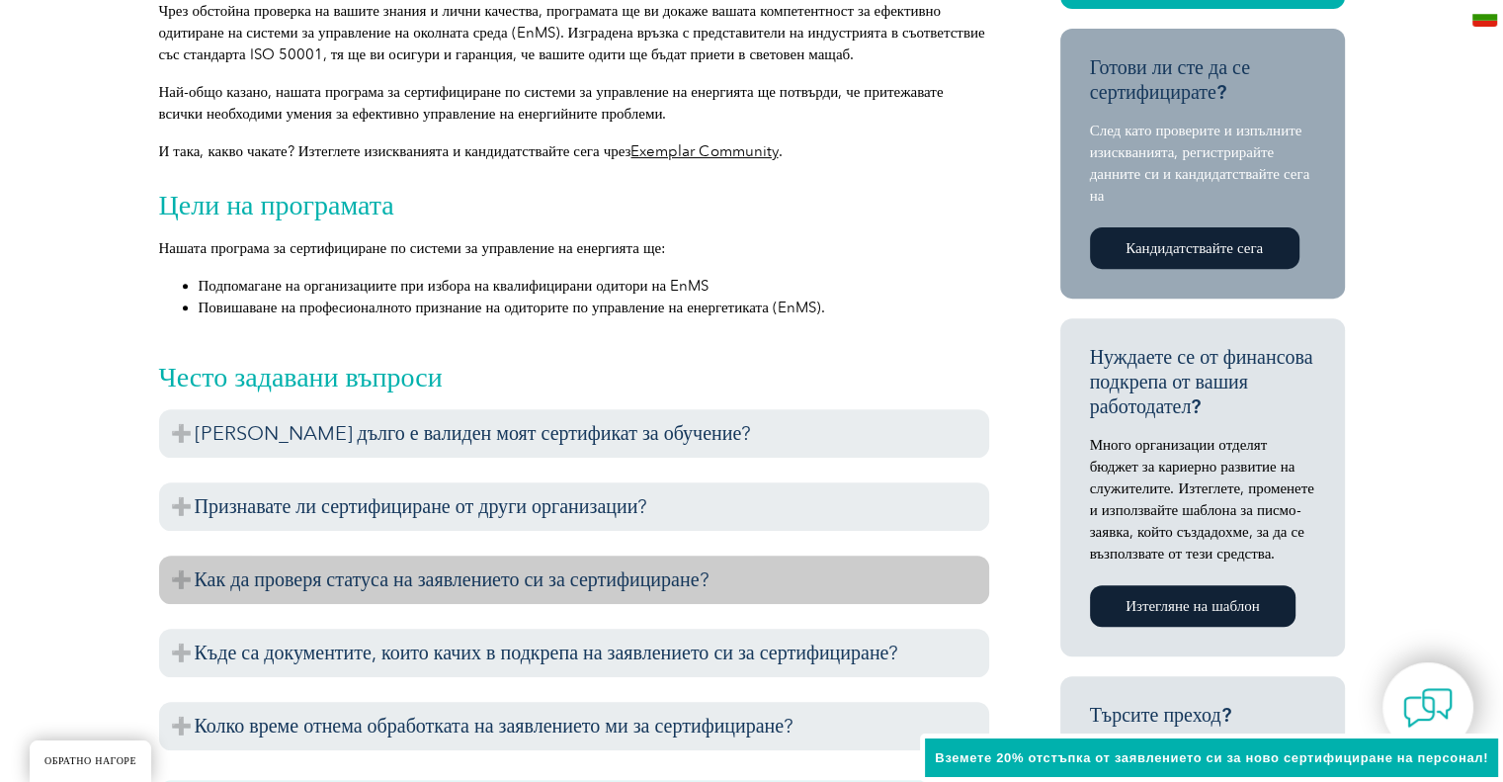
click at [431, 582] on font "Как да проверя статуса на заявлението си за сертифициране?" at bounding box center [452, 579] width 515 height 24
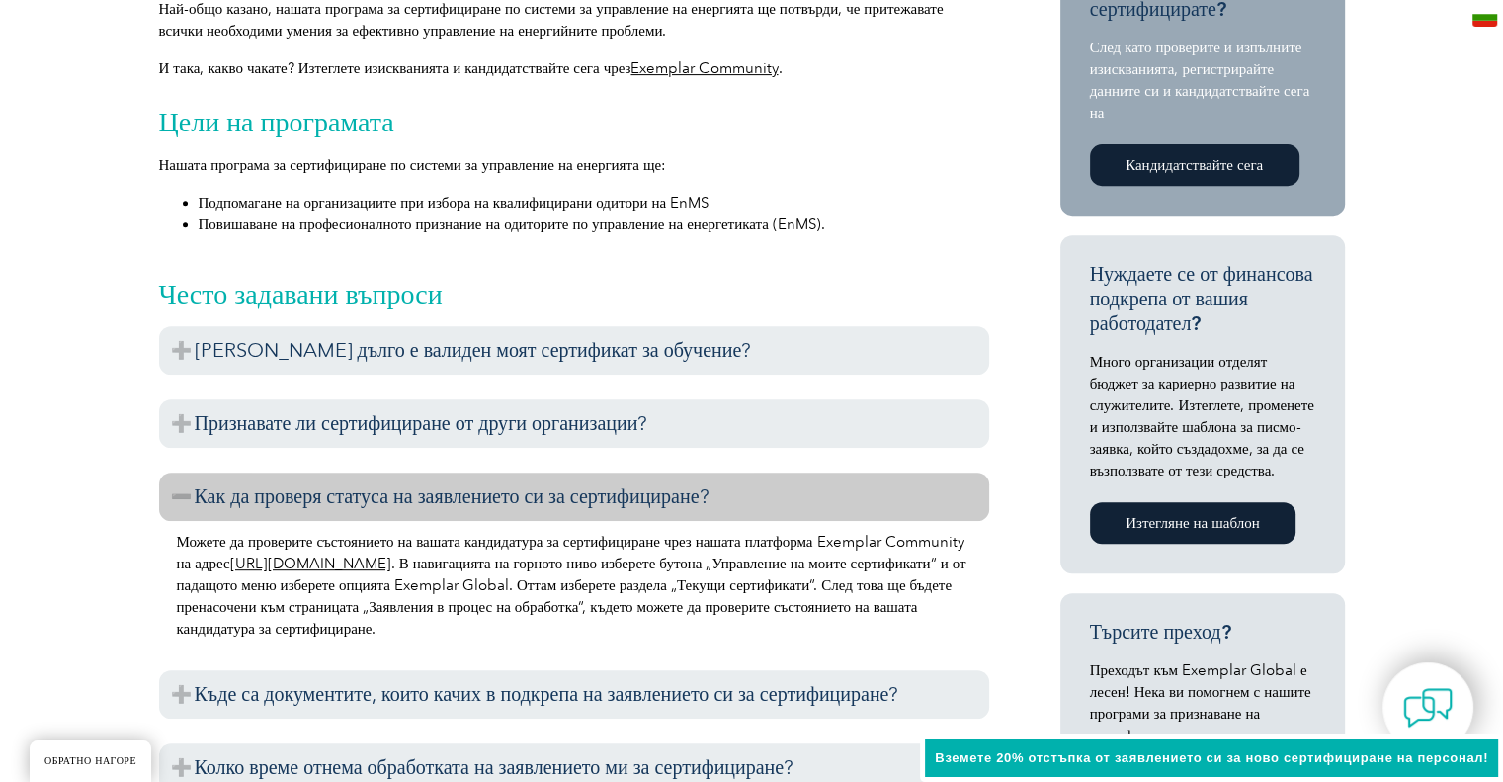
scroll to position [868, 0]
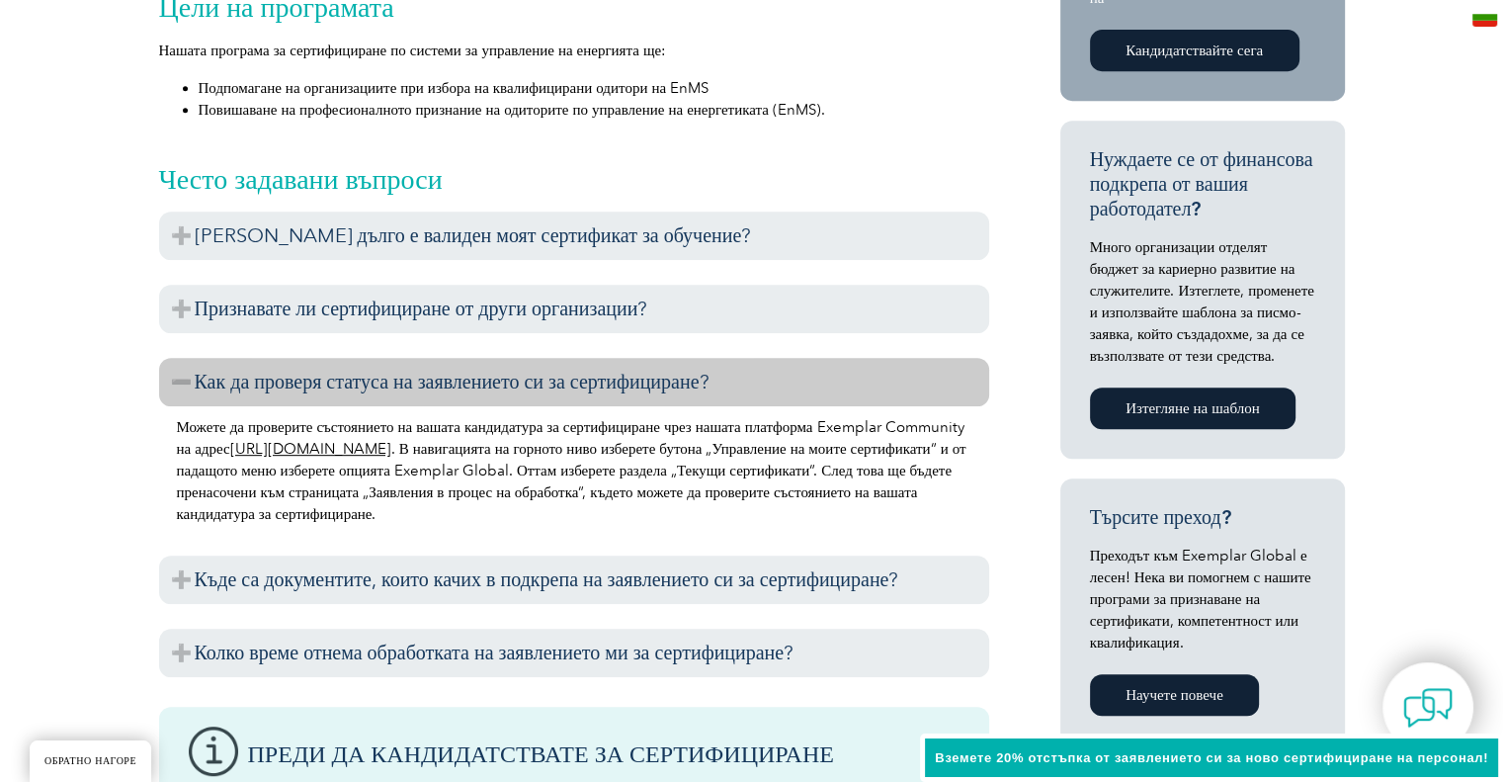
click at [360, 450] on font "https://community.exemplarglobal.org/" at bounding box center [310, 449] width 161 height 18
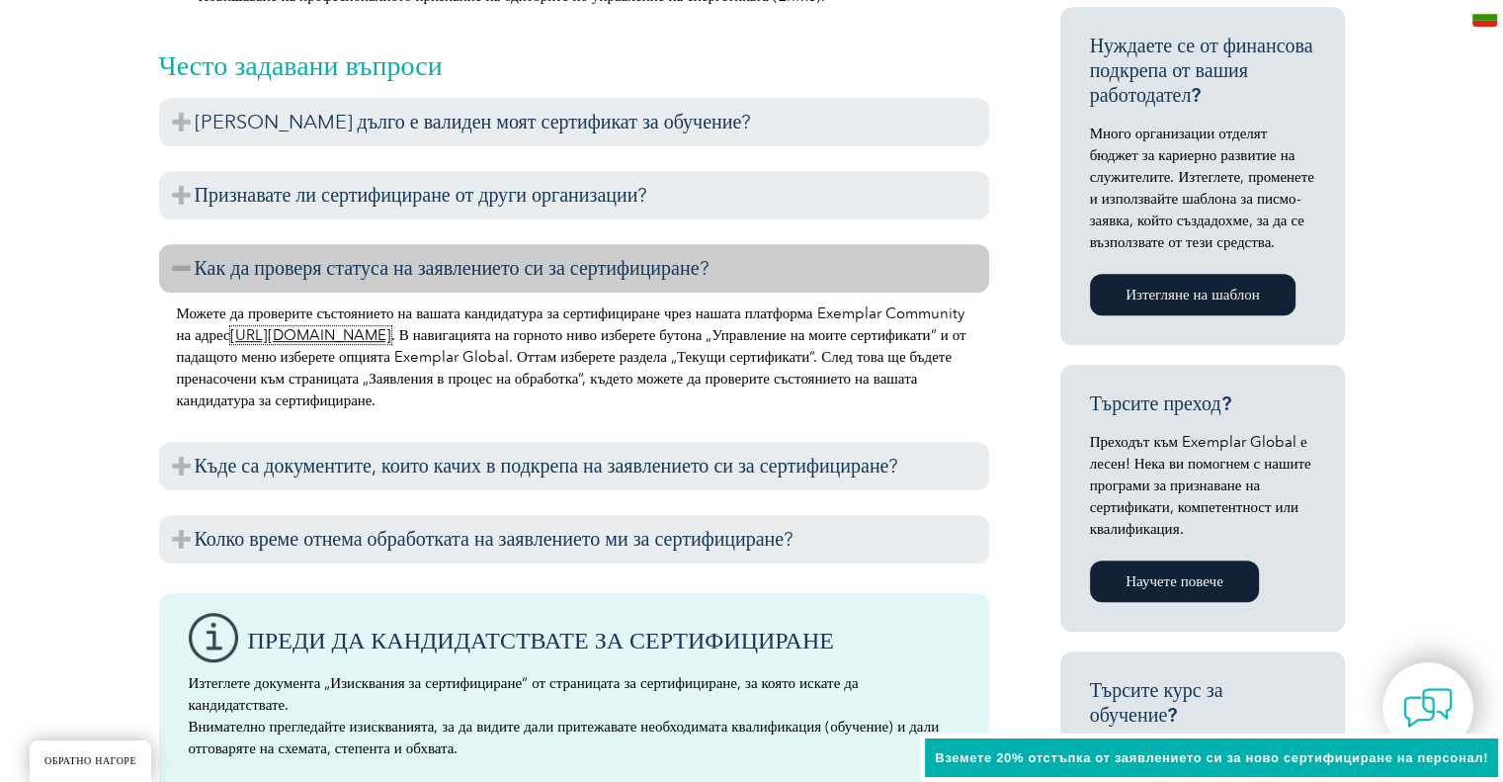
scroll to position [988, 0]
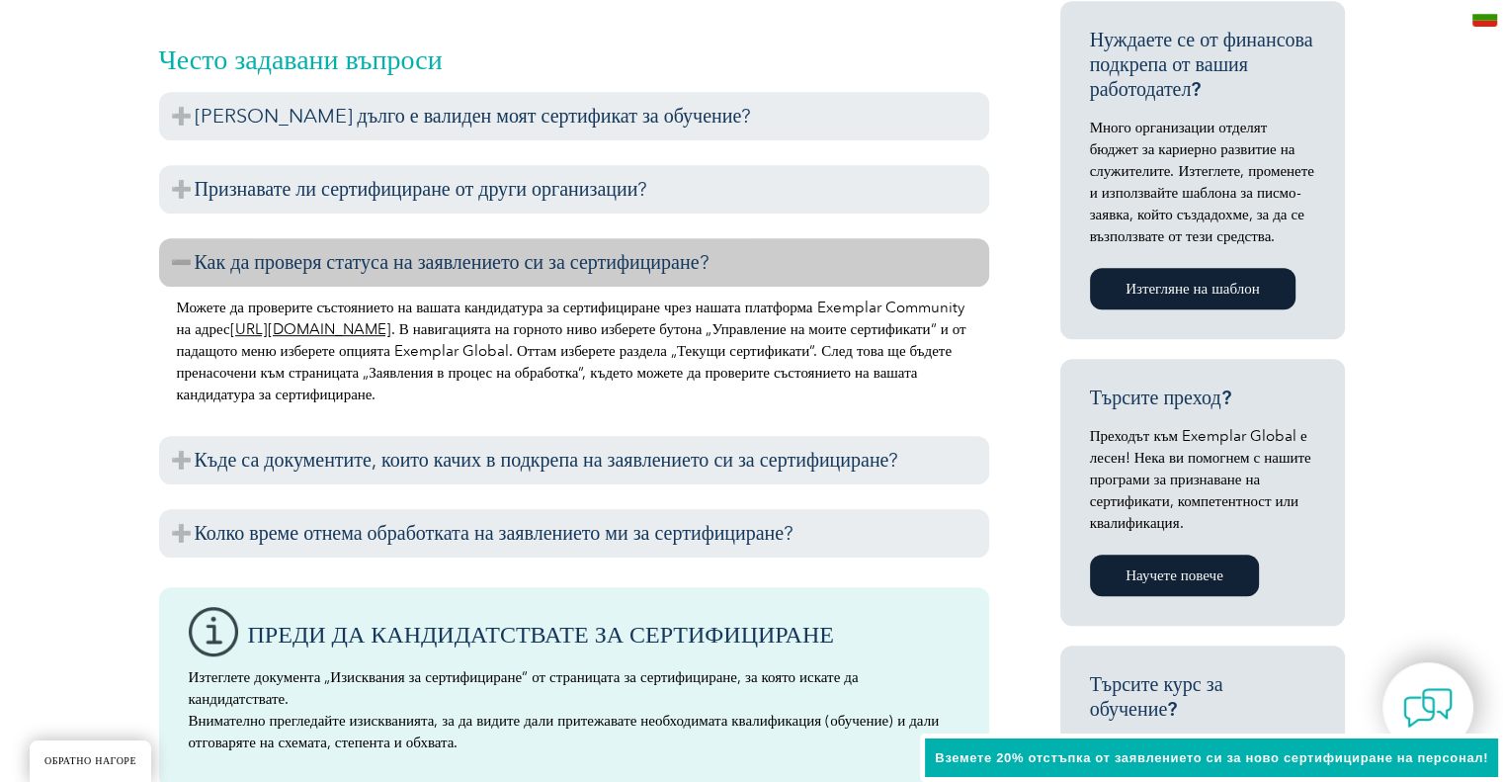
click at [345, 331] on font "[URL][DOMAIN_NAME]" at bounding box center [310, 329] width 161 height 18
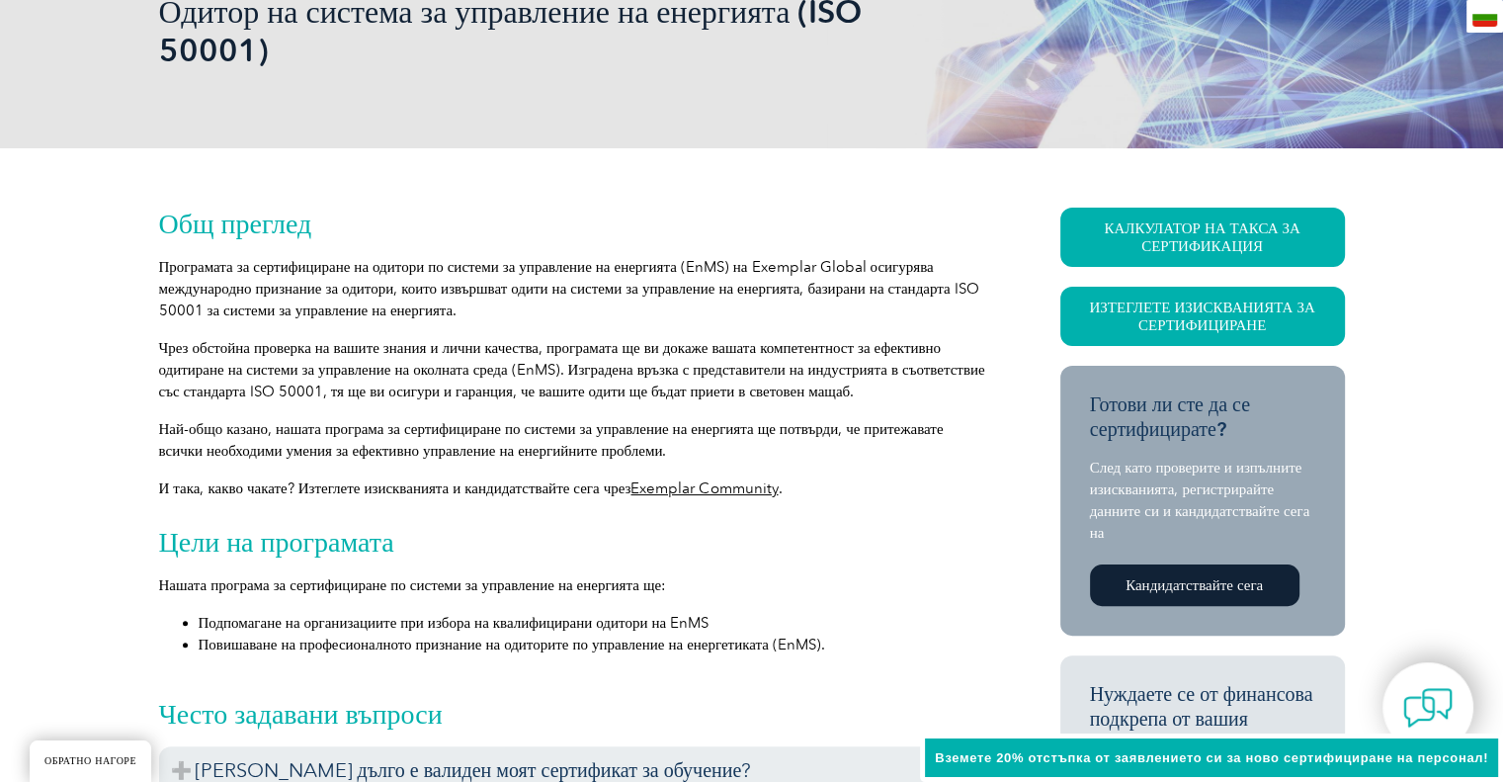
scroll to position [395, 0]
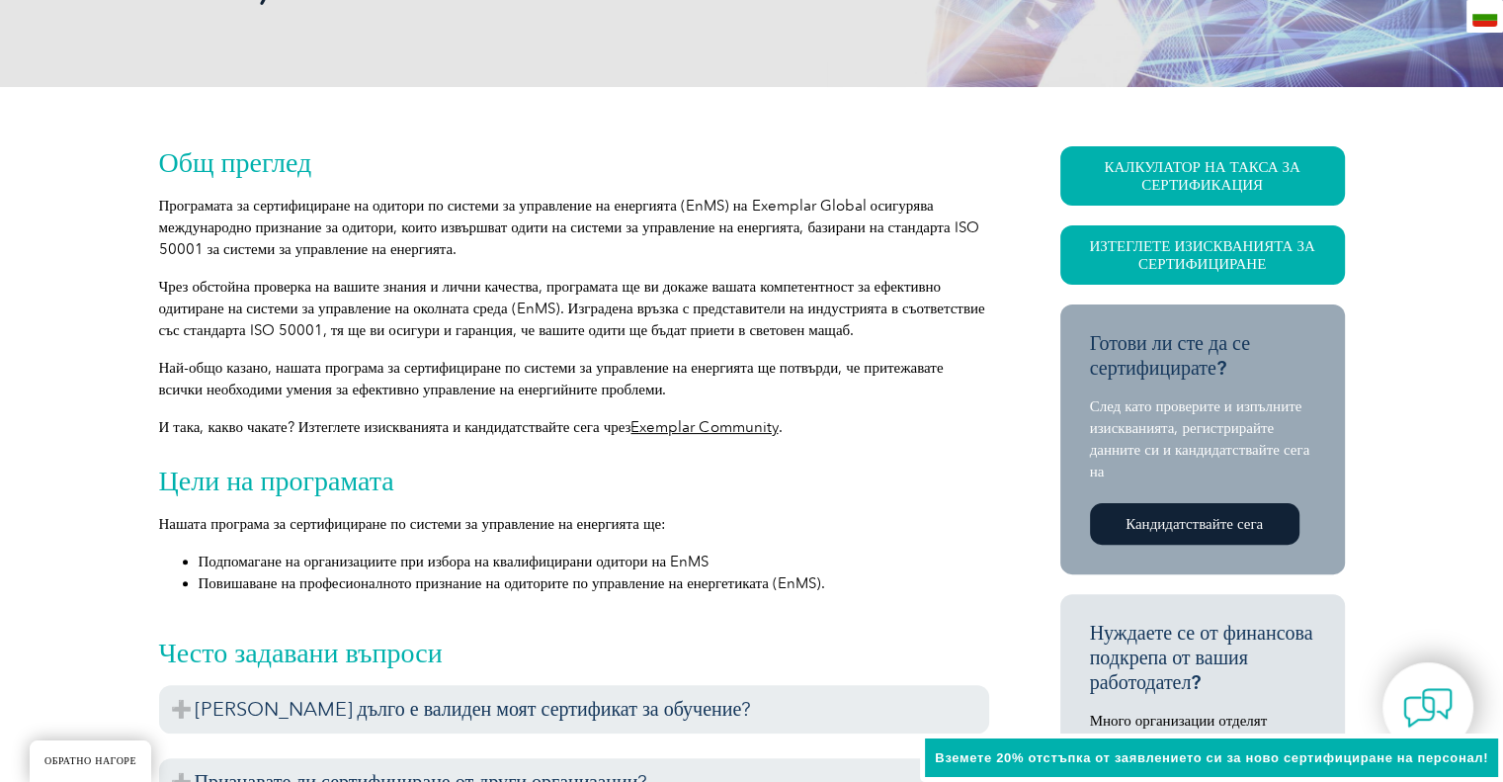
click at [724, 425] on font "Exemplar Community" at bounding box center [703, 427] width 147 height 18
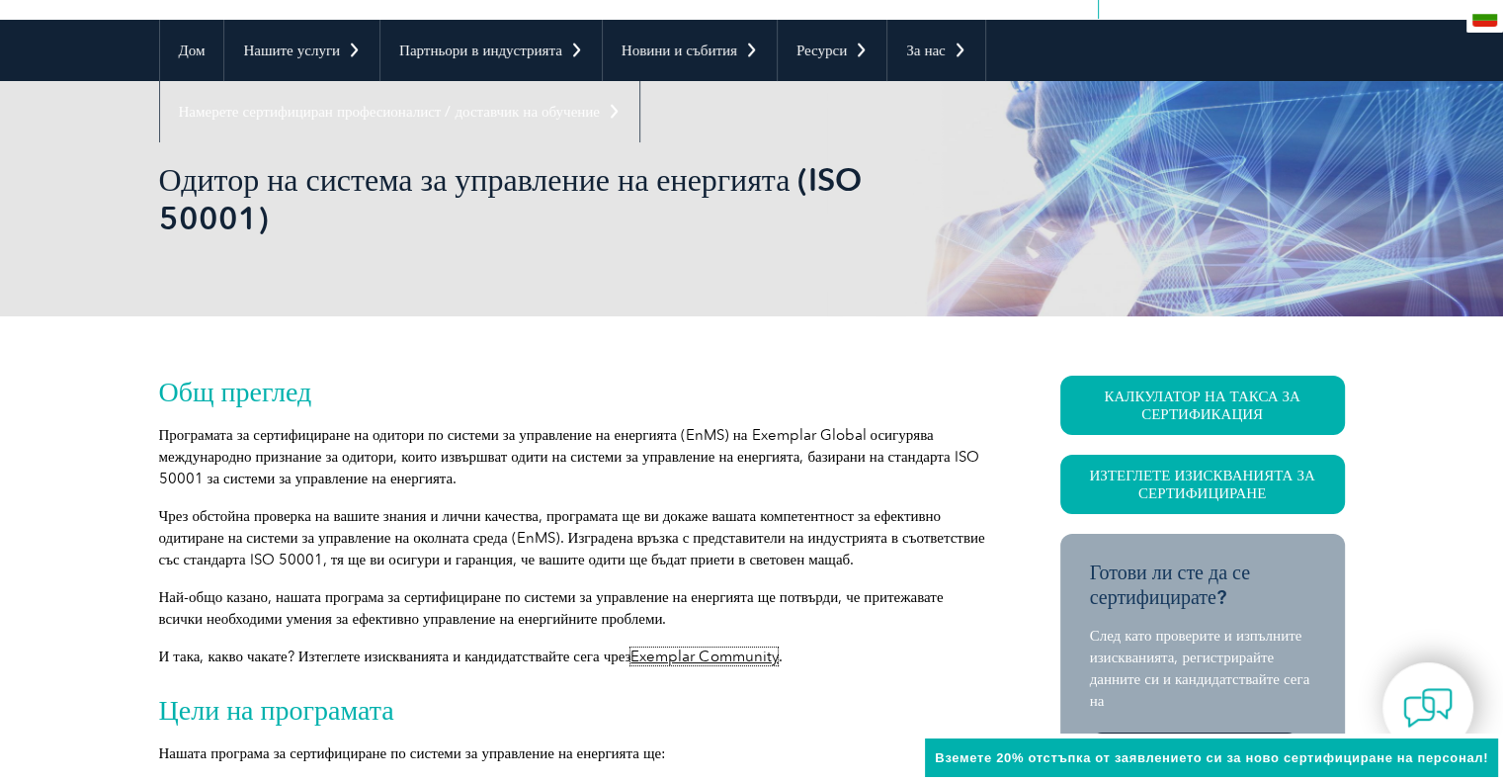
scroll to position [0, 0]
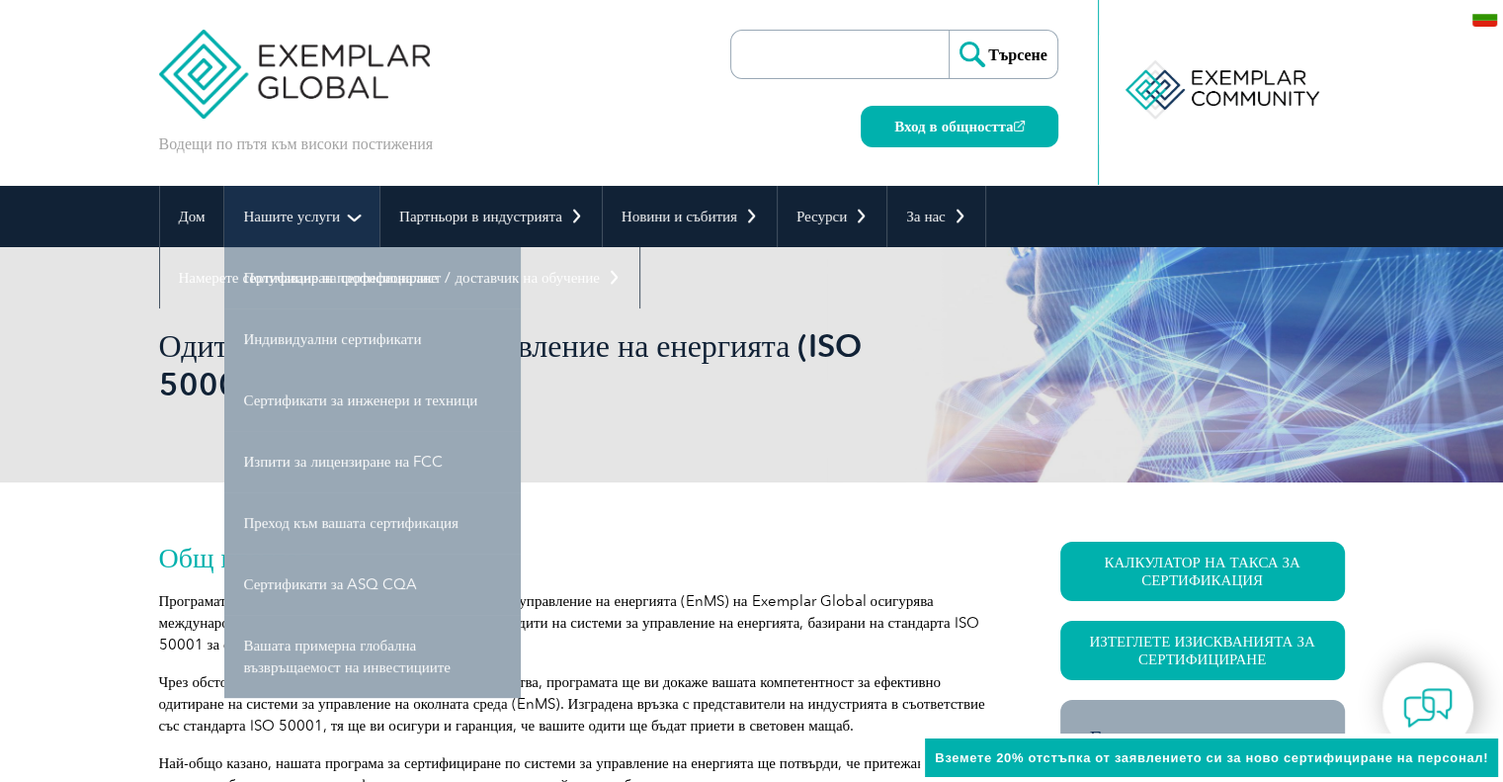
click at [350, 219] on link "Нашите услуги" at bounding box center [301, 216] width 155 height 61
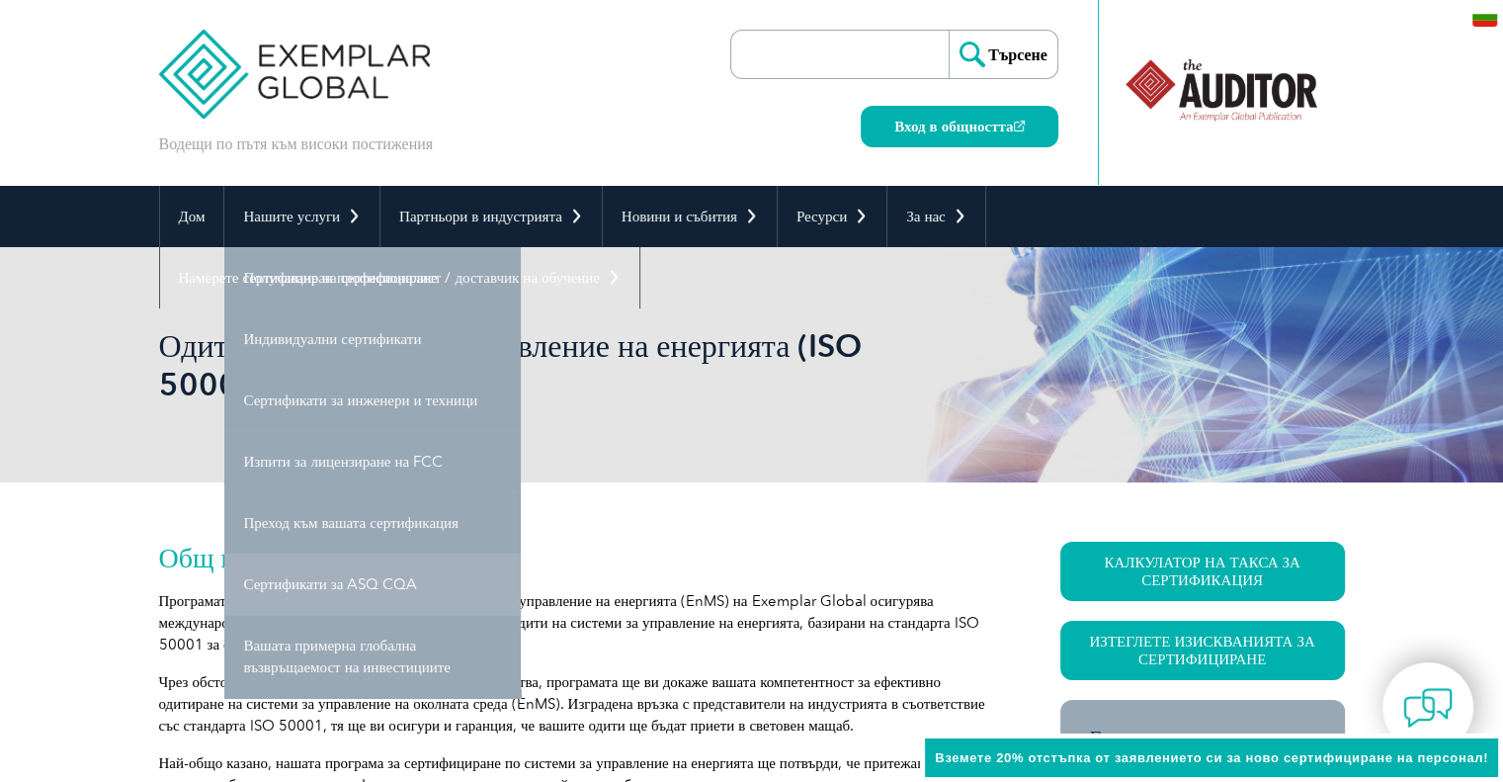
click at [300, 581] on font "Сертификати за ASQ CQA" at bounding box center [330, 584] width 174 height 18
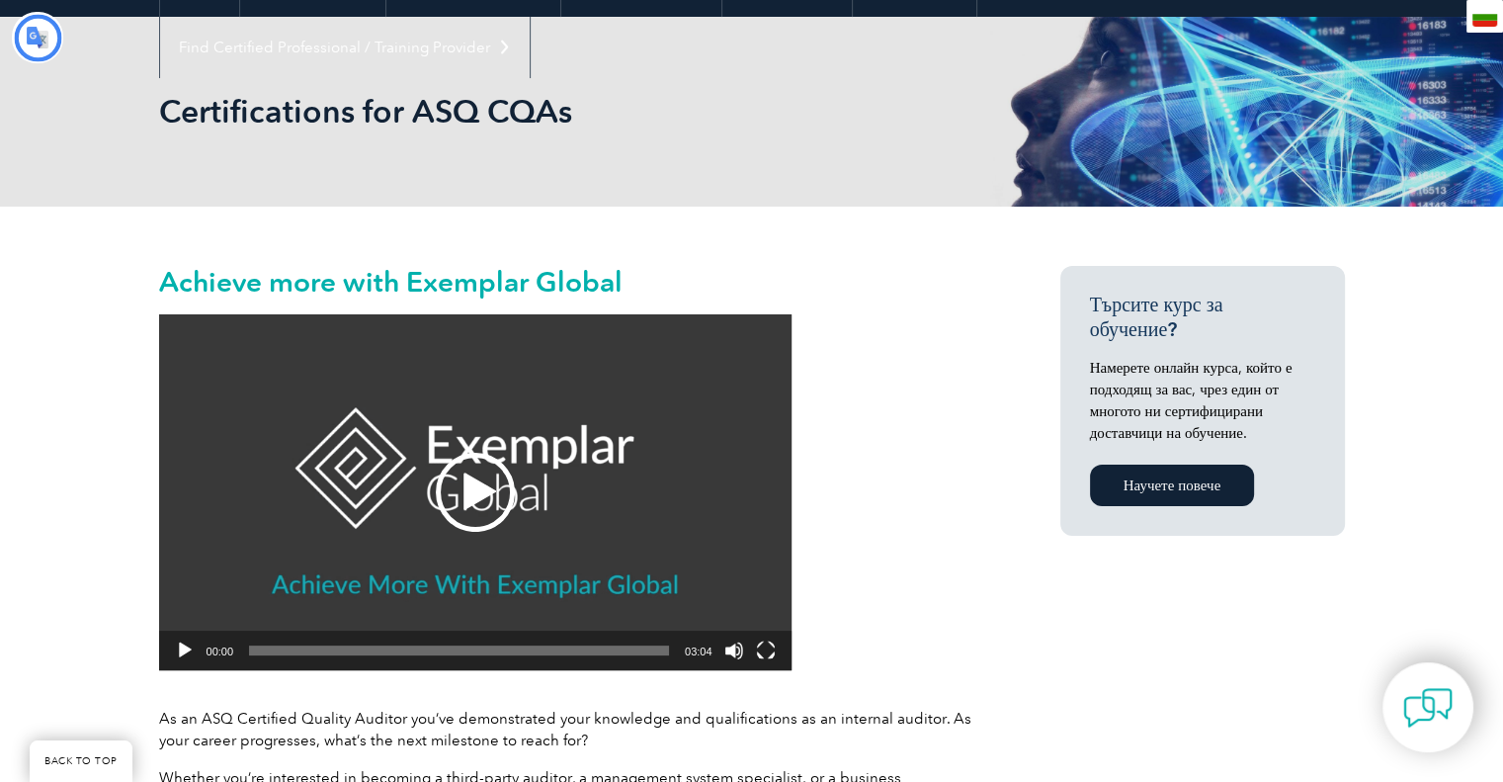
scroll to position [724, 0]
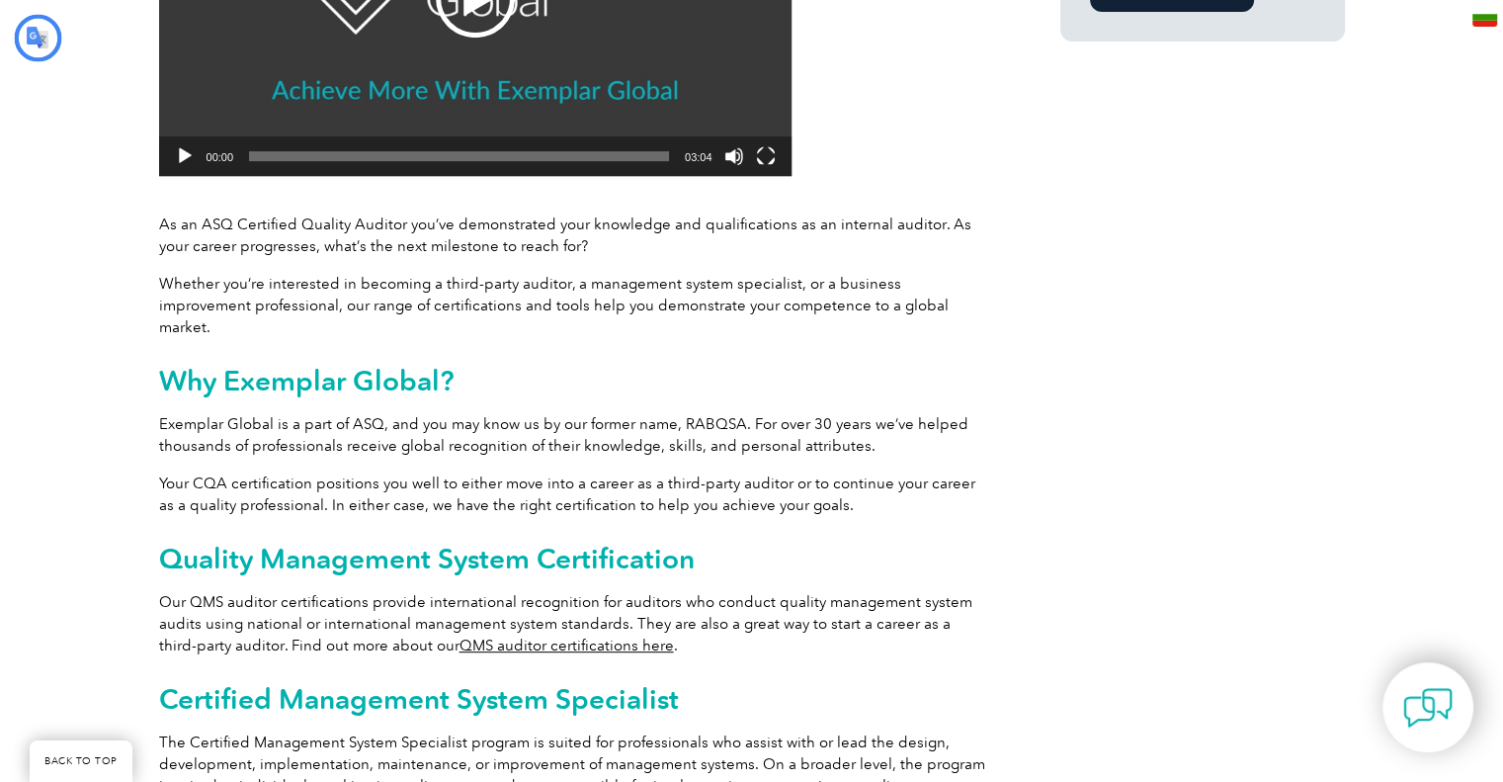
type input "Търсене"
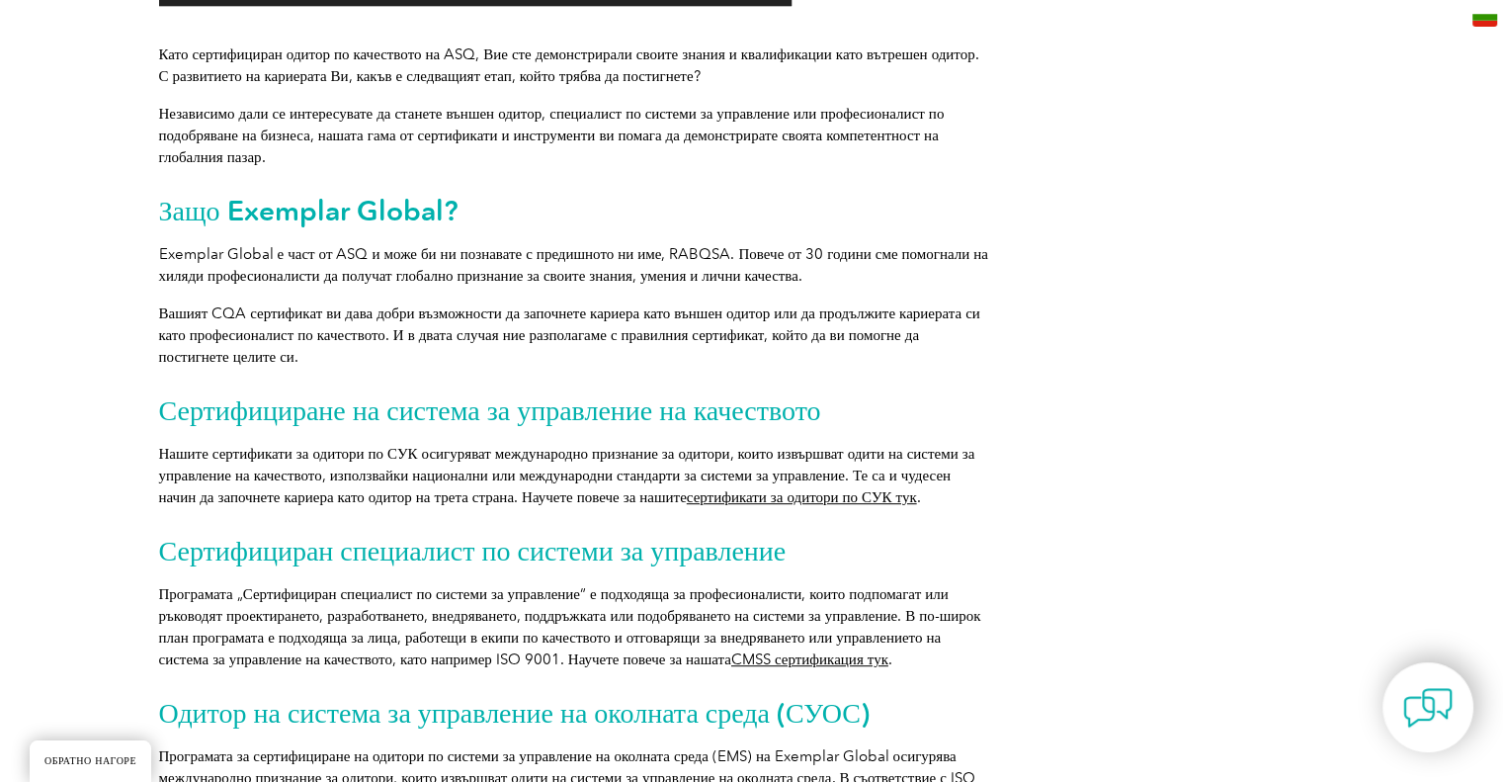
scroll to position [922, 0]
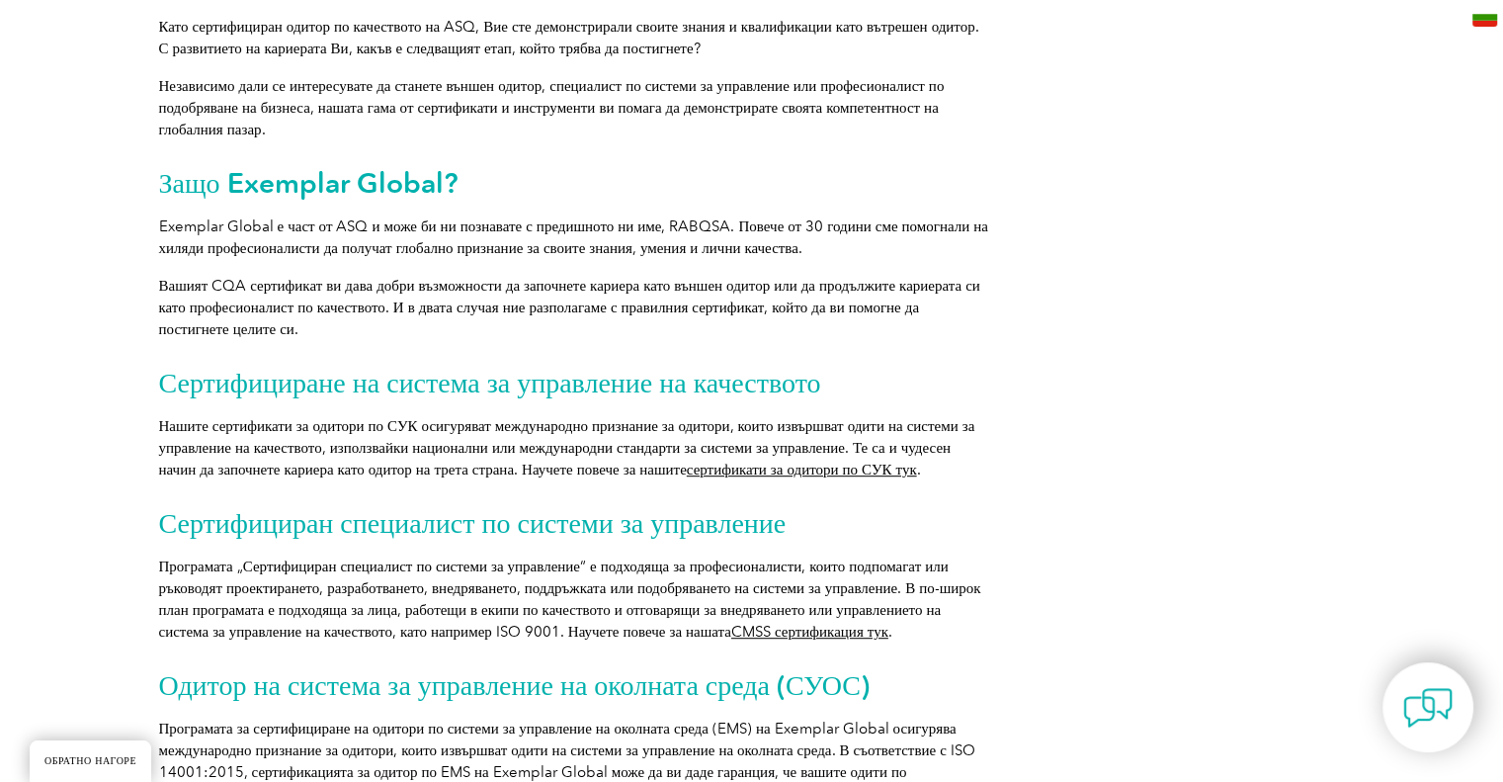
click at [700, 473] on font "сертификати за одитори по СУК тук" at bounding box center [802, 469] width 230 height 18
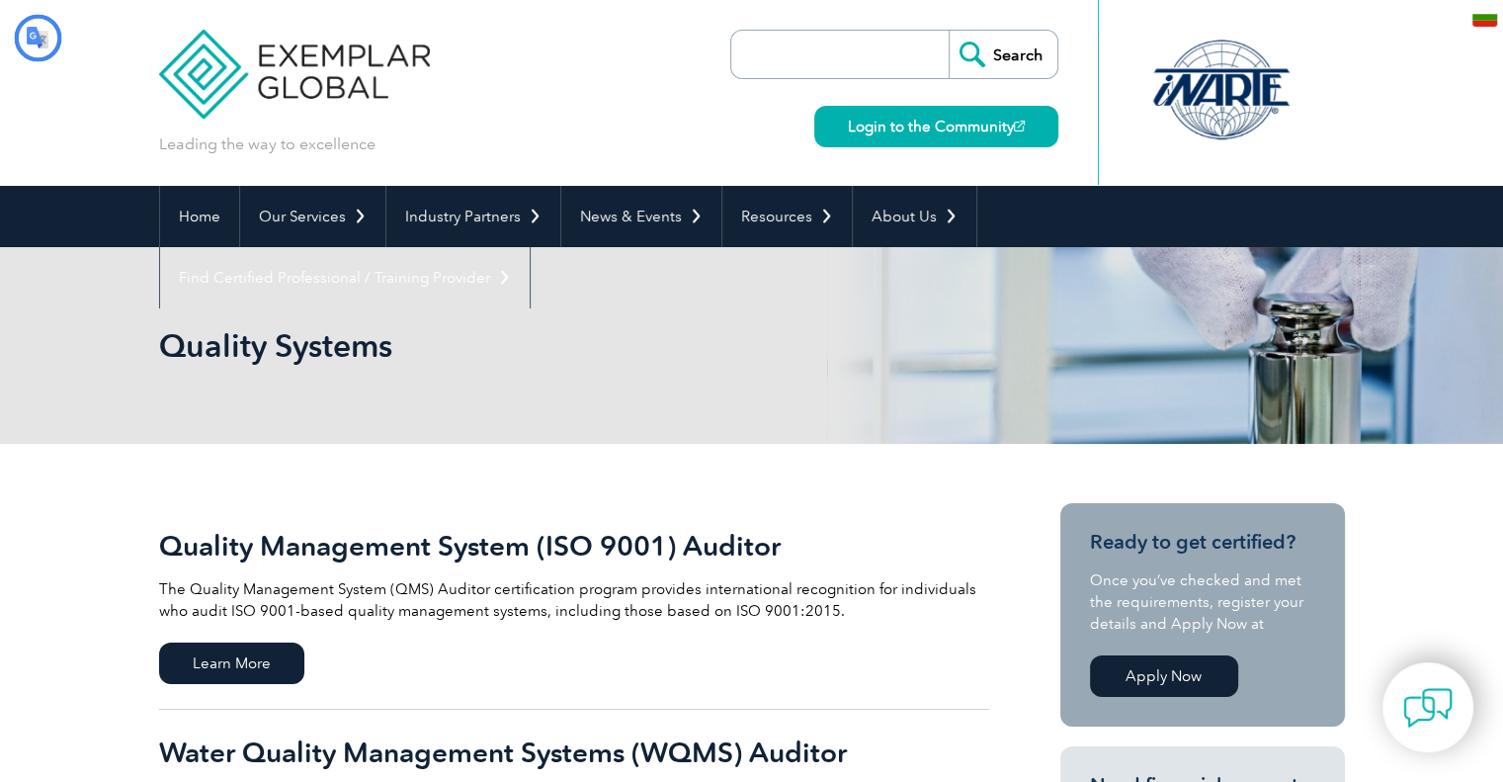
type input "Търсене"
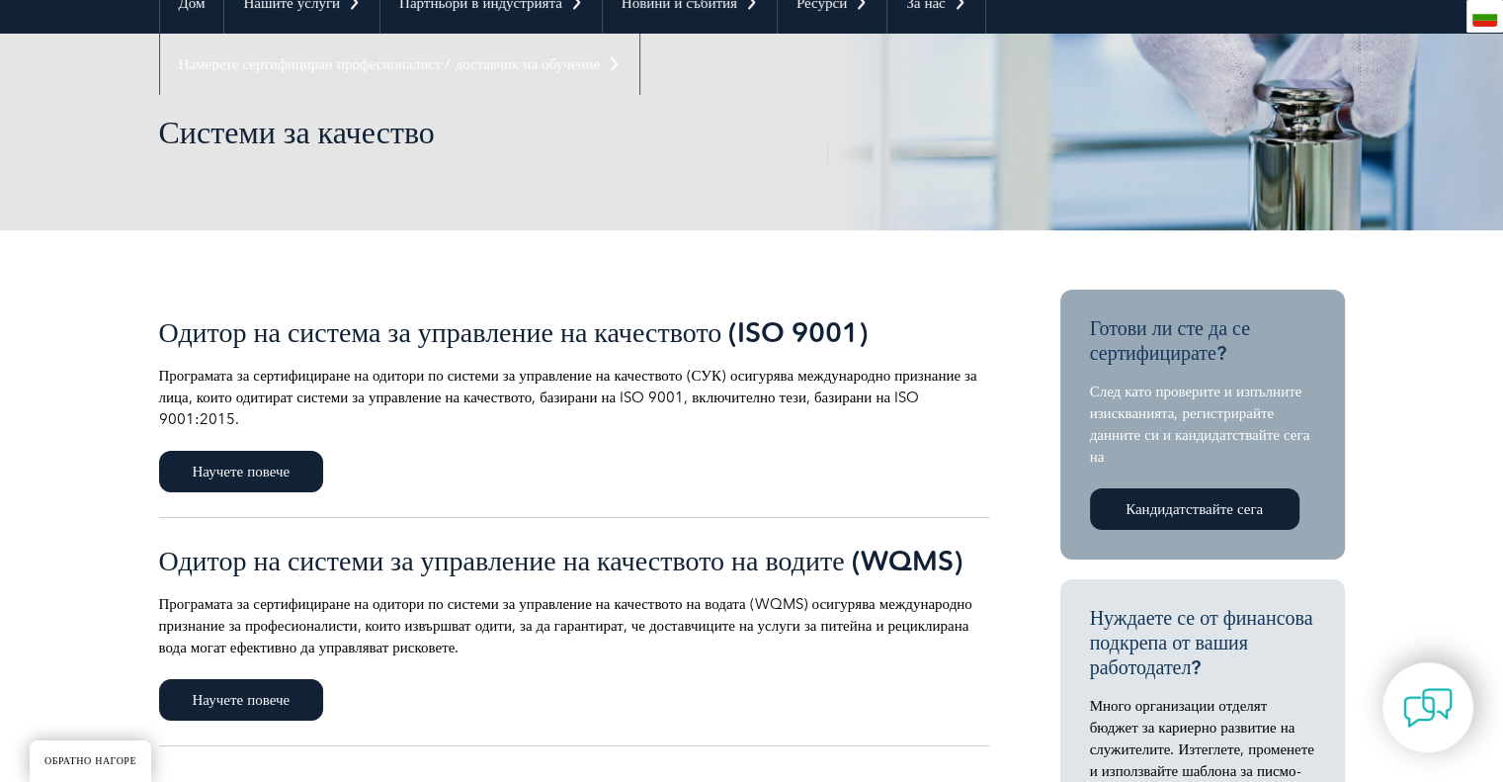
scroll to position [198, 0]
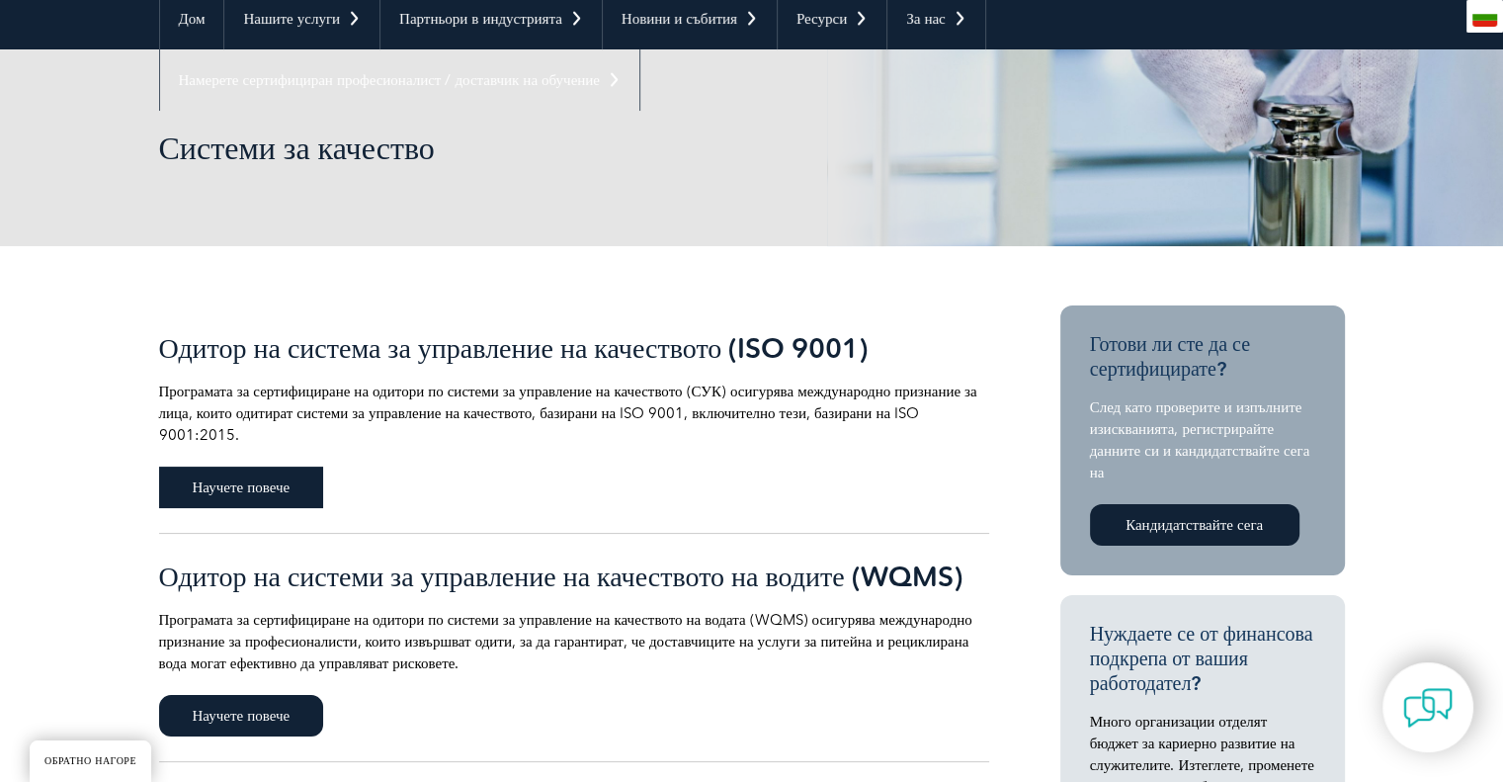
click at [270, 485] on font "Научете повече" at bounding box center [242, 487] width 98 height 18
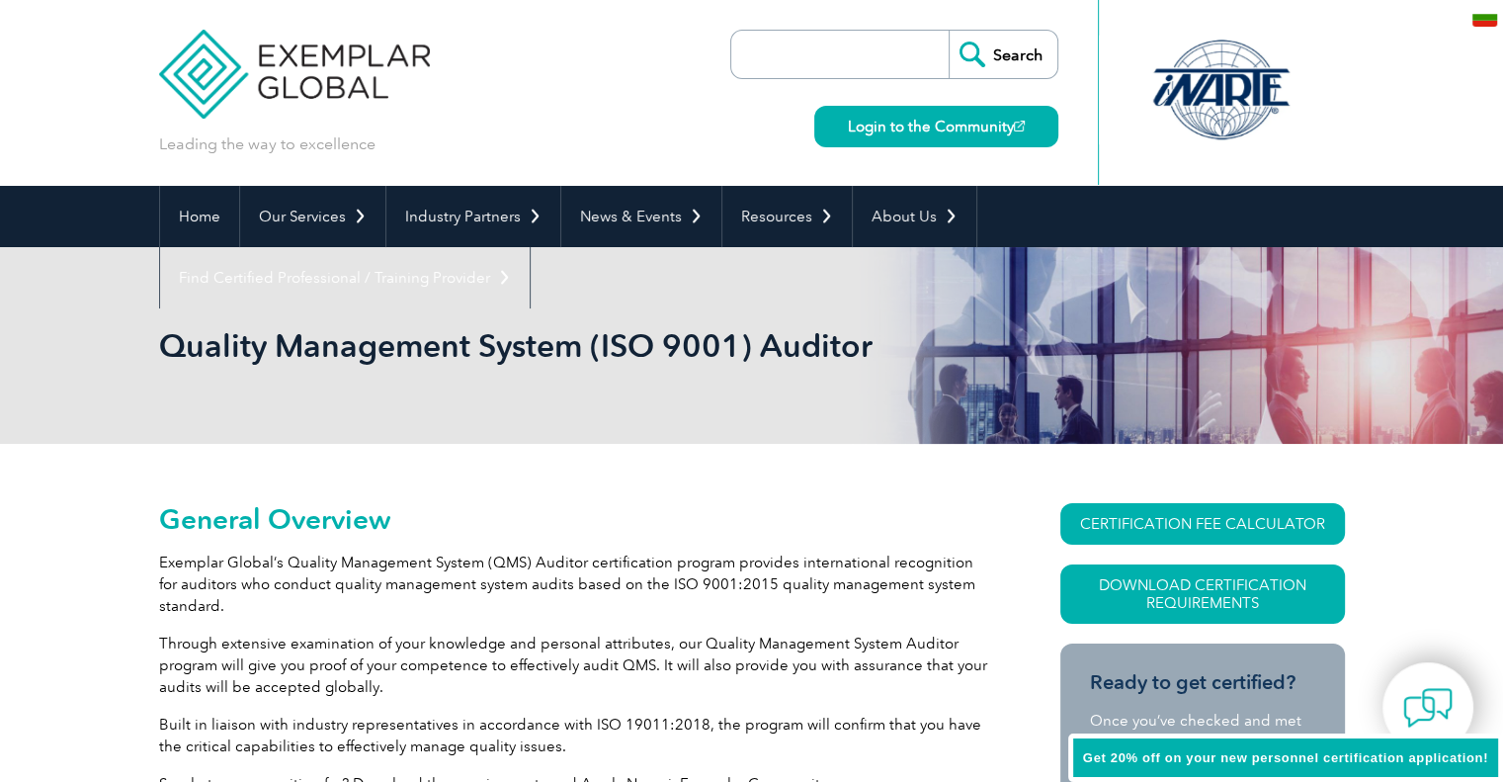
type input "Търсене"
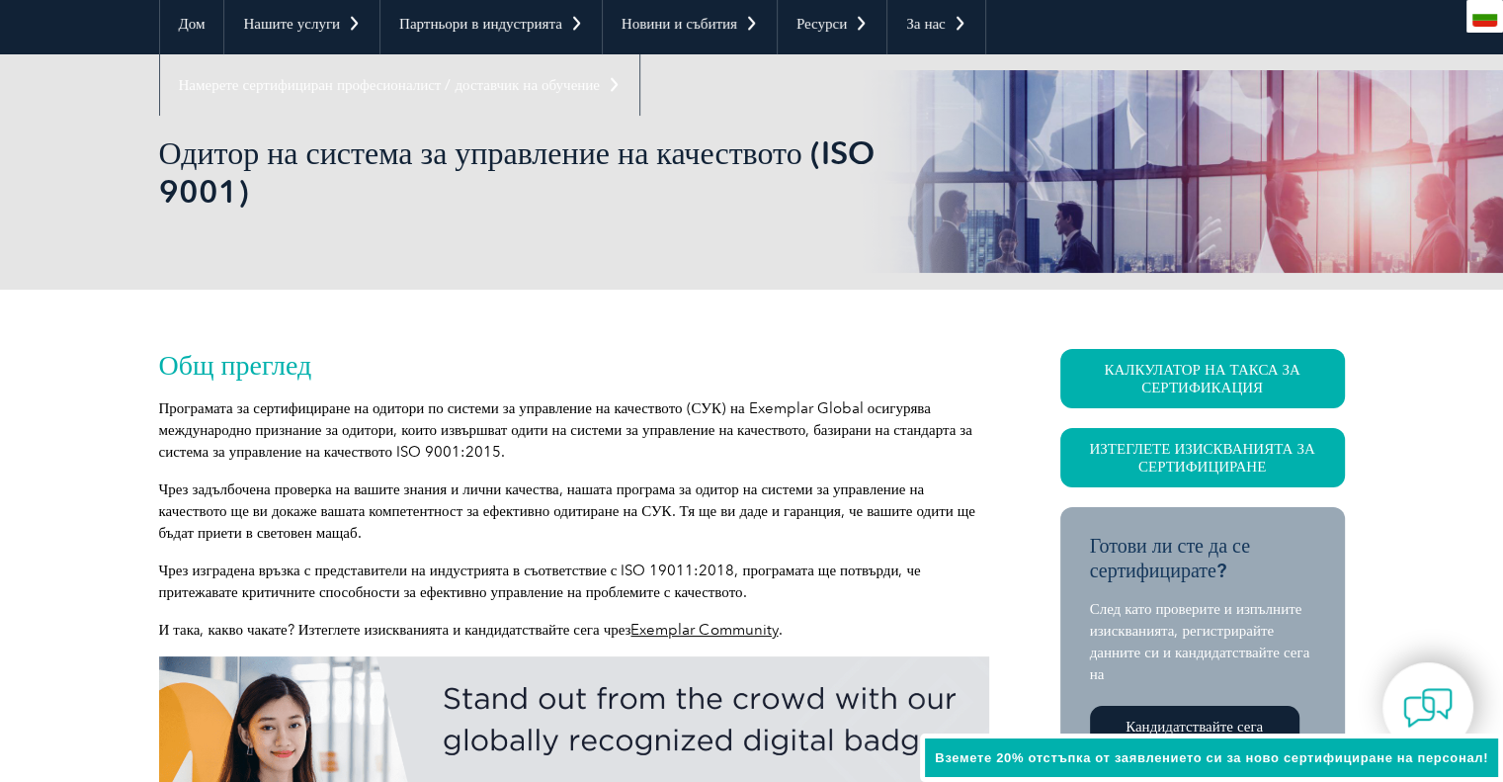
scroll to position [198, 0]
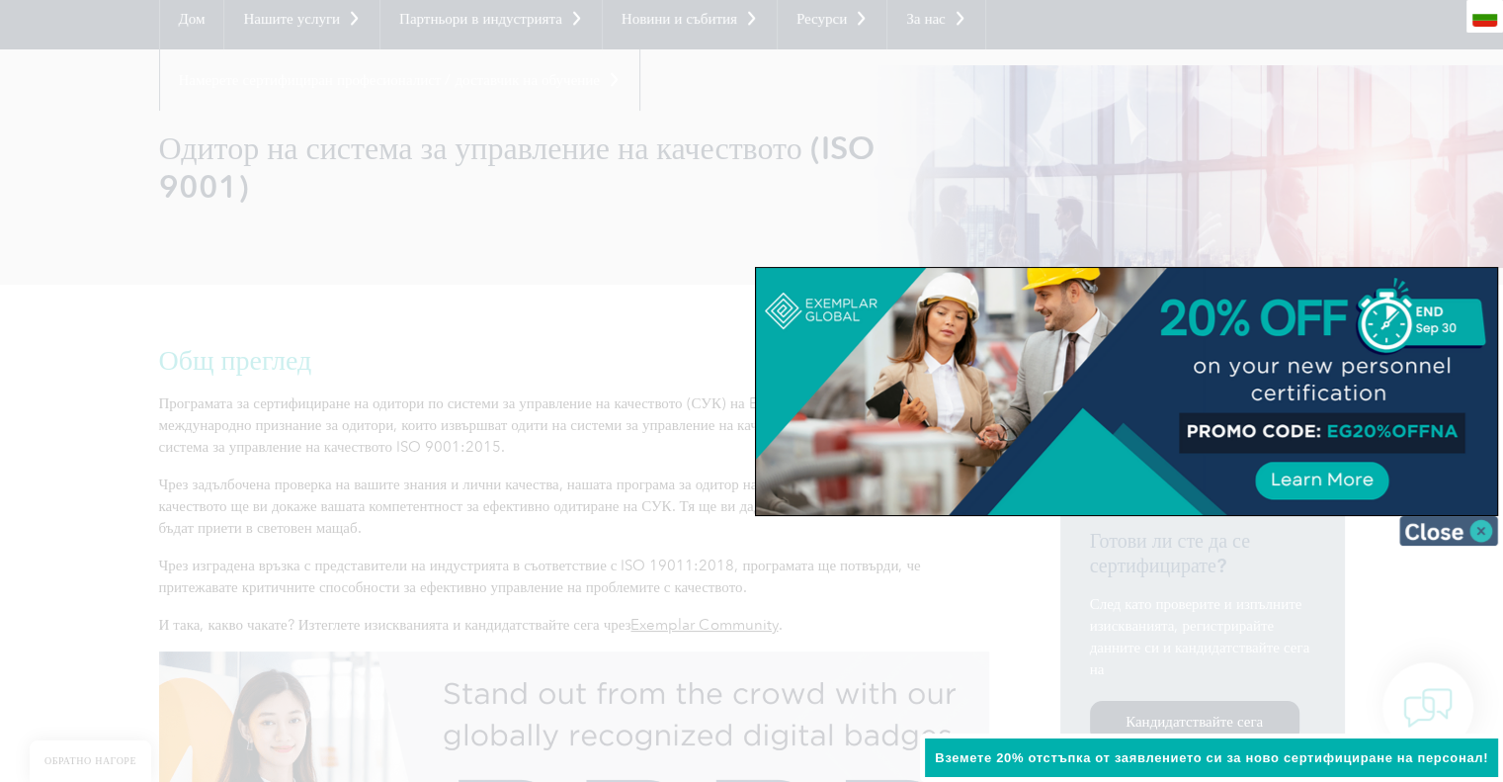
click at [1476, 531] on img at bounding box center [1448, 531] width 99 height 30
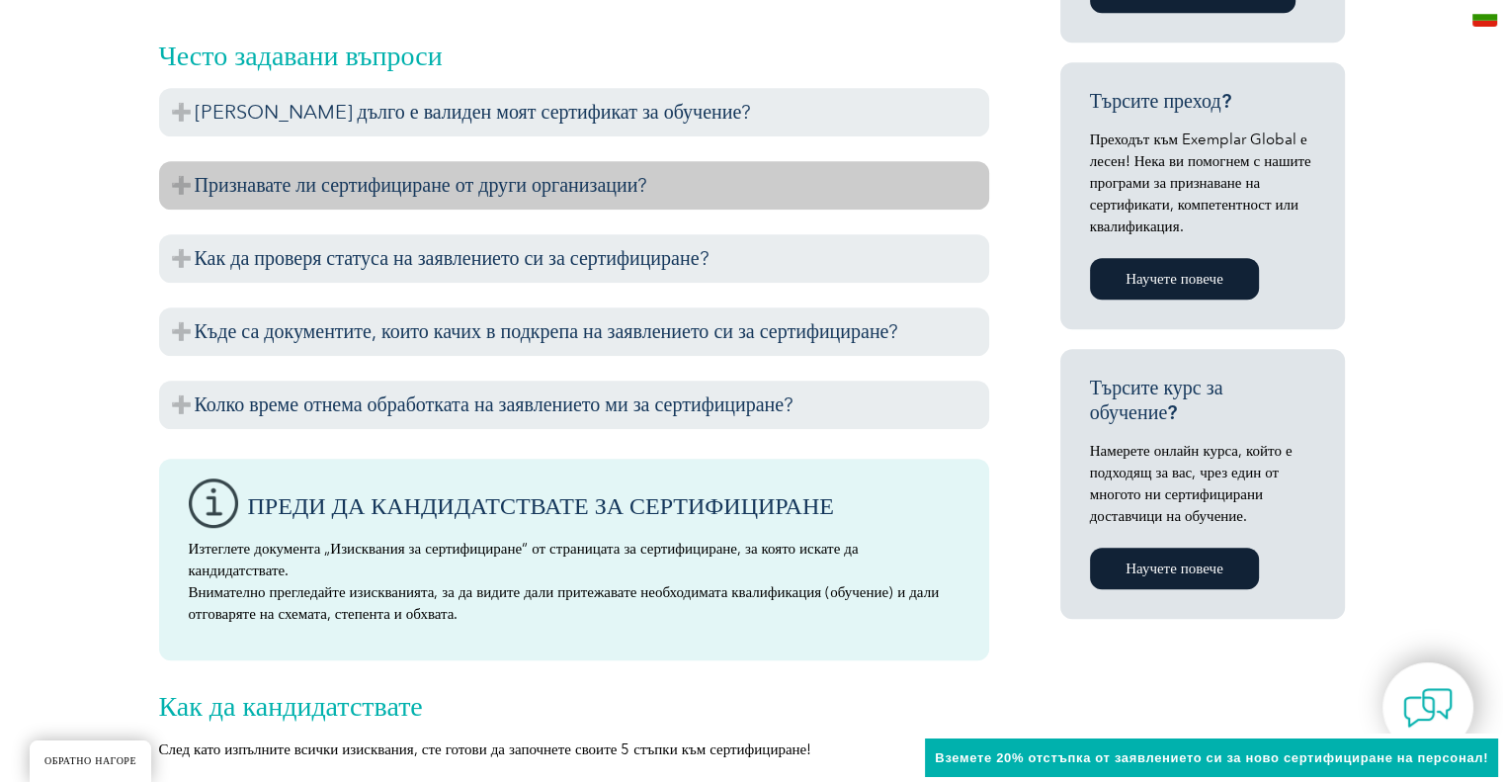
scroll to position [1186, 0]
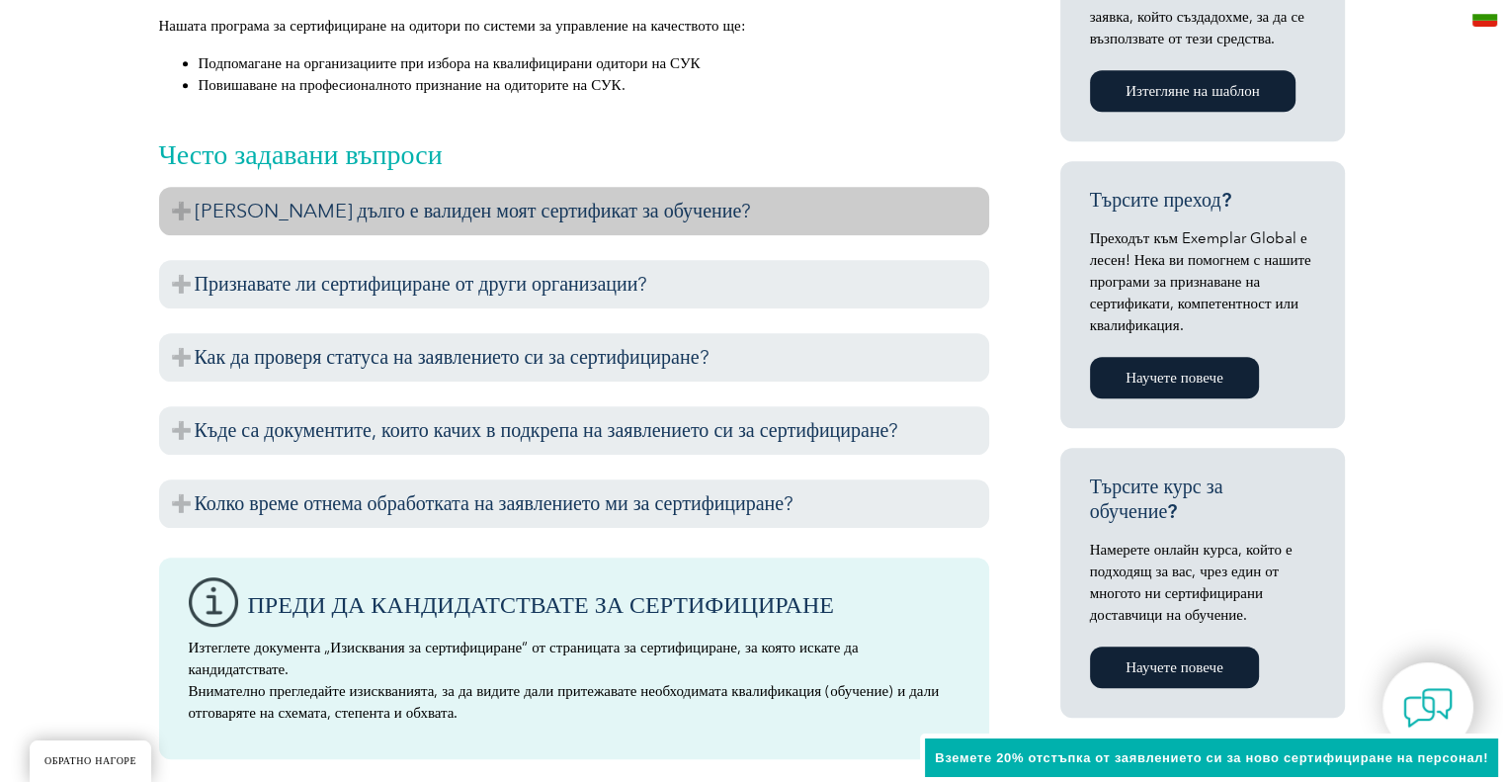
click at [342, 207] on font "[PERSON_NAME] дълго е валиден моят сертификат за обучение?" at bounding box center [473, 211] width 557 height 24
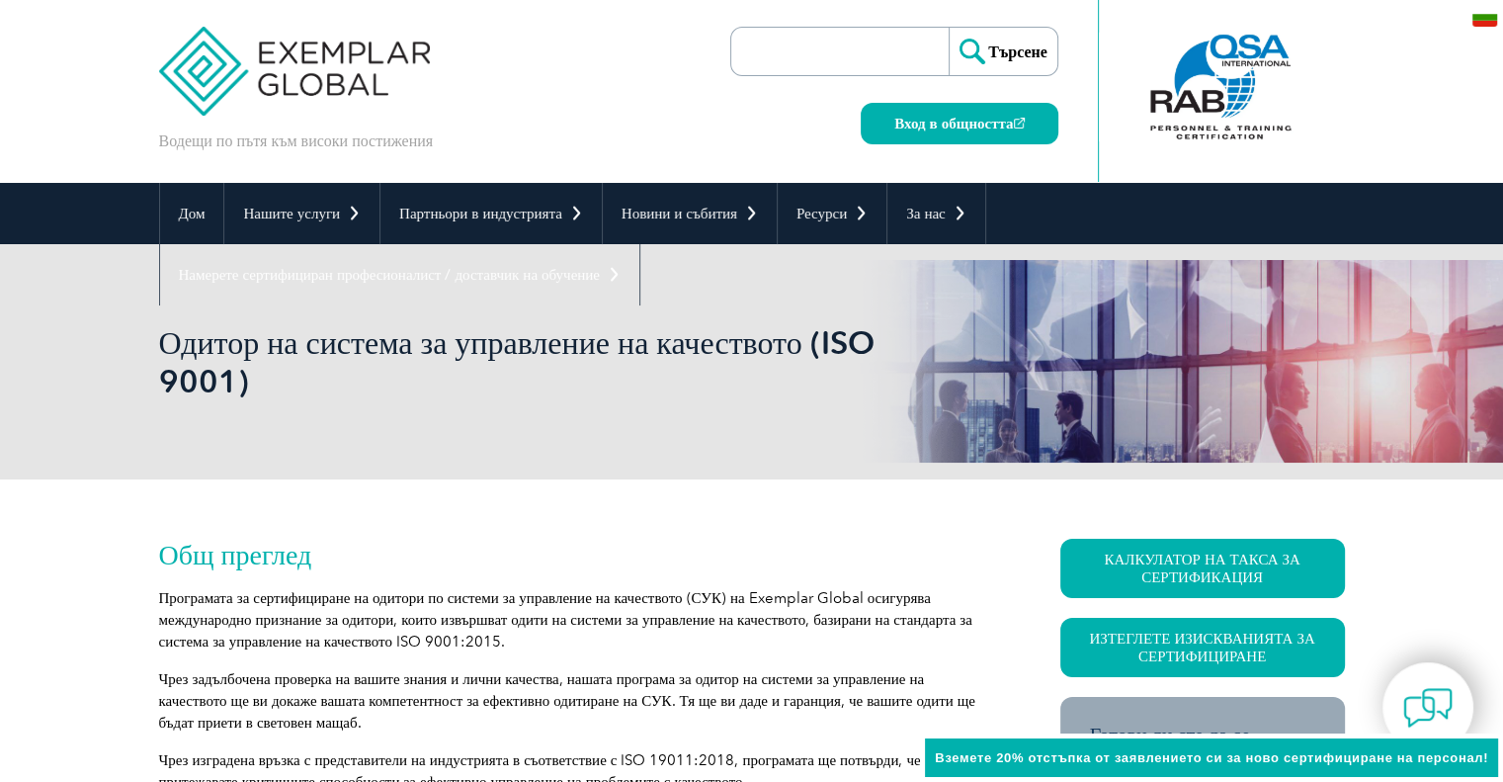
scroll to position [0, 0]
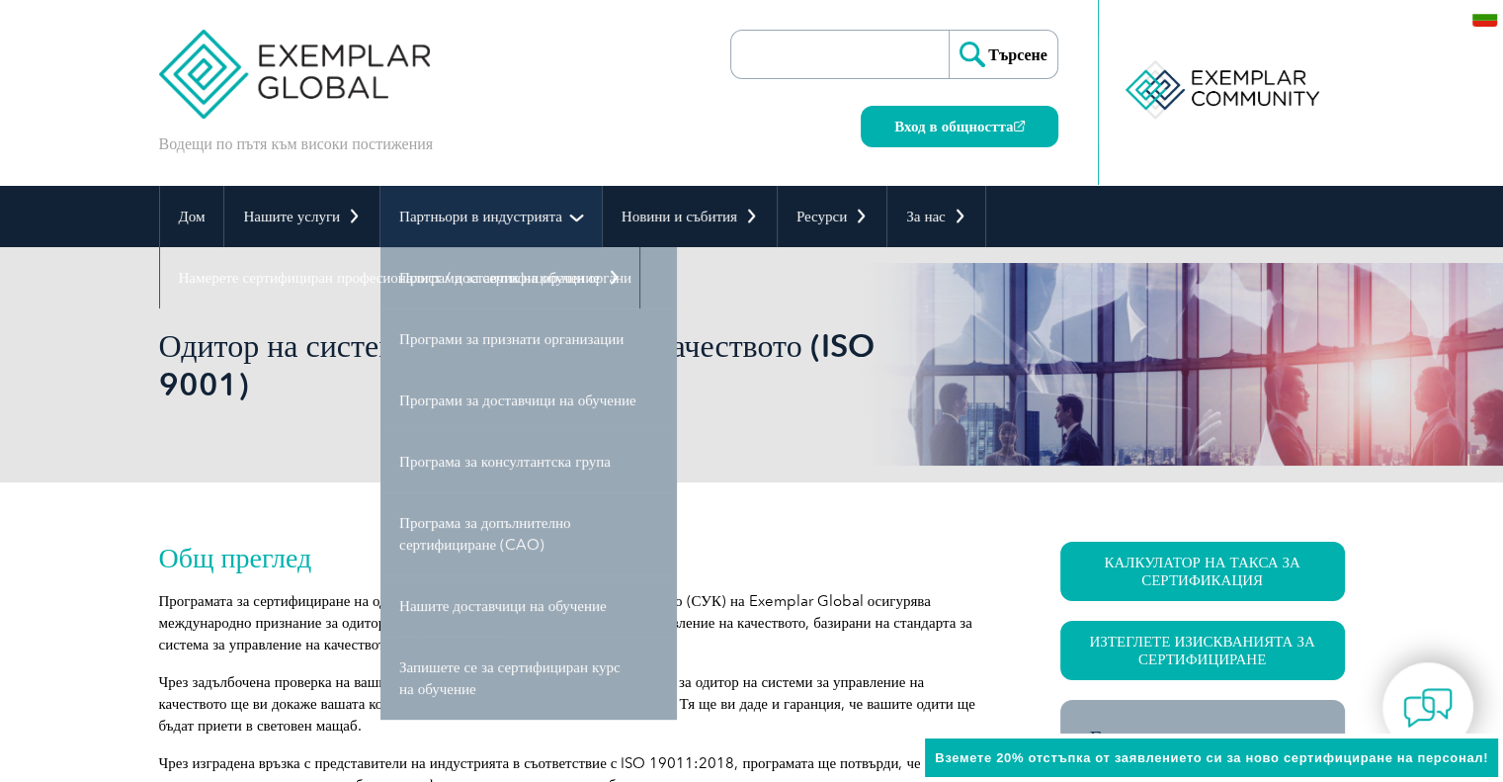
click at [484, 220] on font "Партньори в индустрията" at bounding box center [480, 216] width 163 height 18
